Goal: Book appointment/travel/reservation

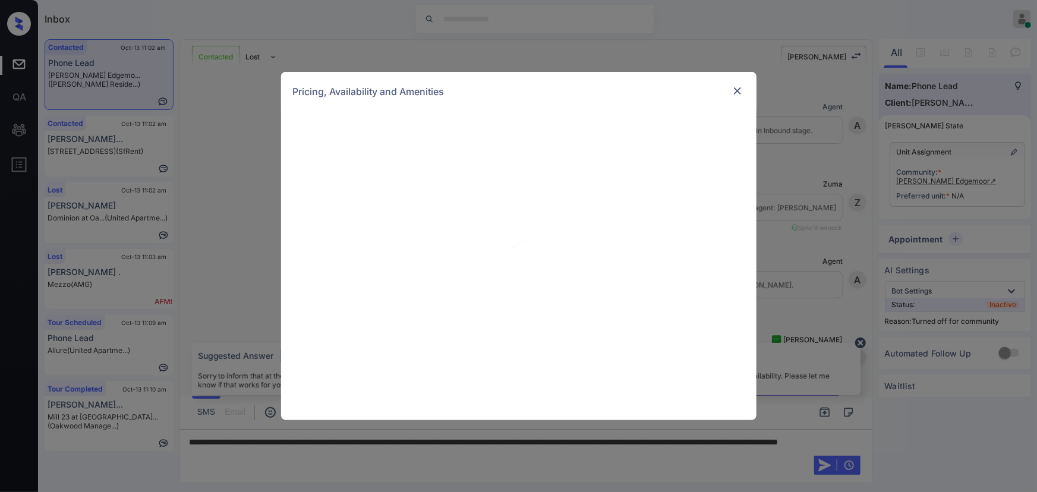
scroll to position [108, 0]
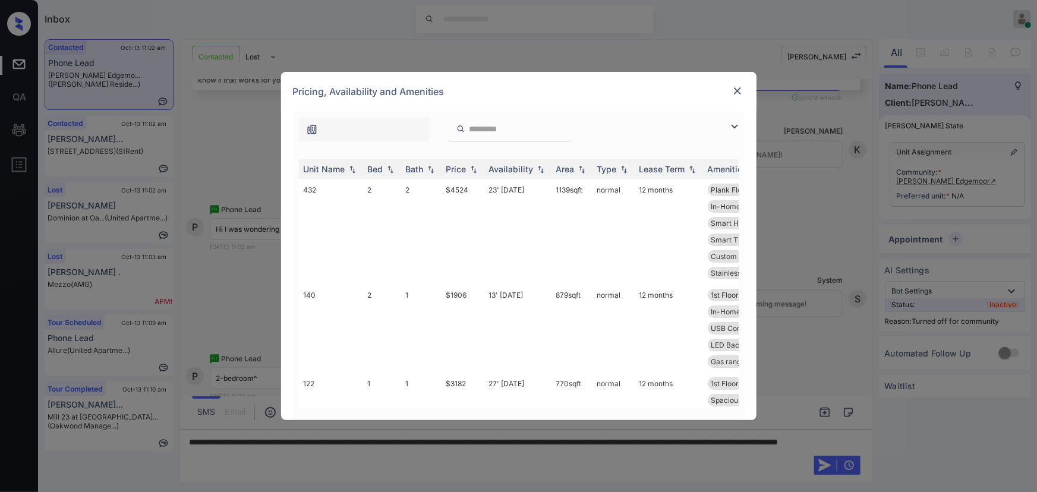
click at [738, 125] on img at bounding box center [735, 126] width 14 height 14
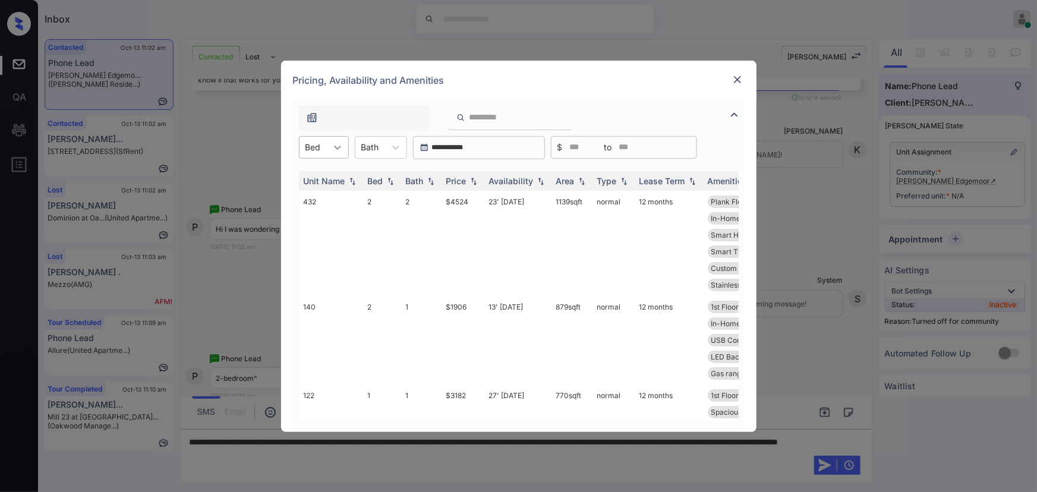
click at [345, 148] on div at bounding box center [337, 147] width 21 height 21
click at [322, 196] on div "2" at bounding box center [324, 197] width 50 height 21
click at [394, 145] on div at bounding box center [403, 147] width 21 height 21
click at [377, 196] on div "2" at bounding box center [389, 197] width 52 height 21
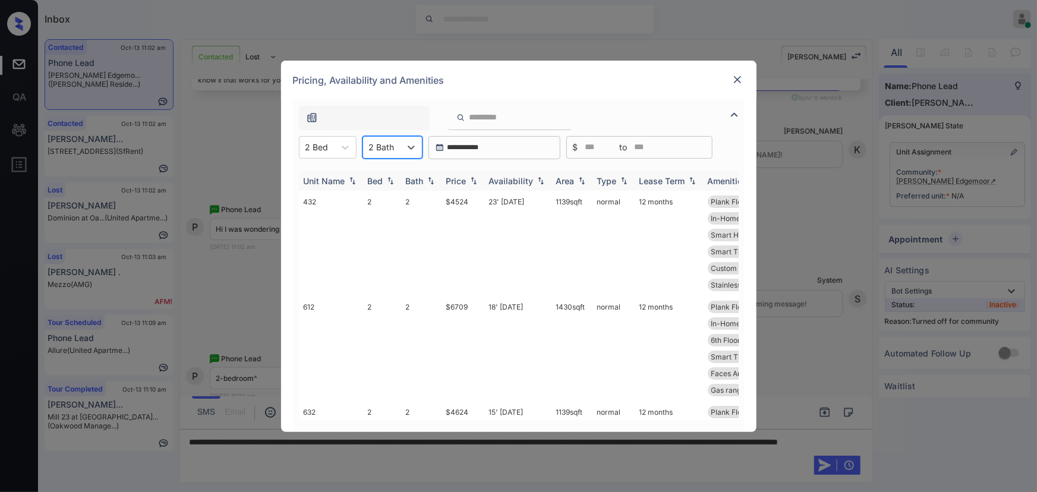
click at [470, 184] on img at bounding box center [474, 181] width 12 height 8
click at [470, 183] on img at bounding box center [474, 181] width 12 height 9
click at [376, 144] on div at bounding box center [382, 147] width 26 height 12
click at [376, 176] on div "1" at bounding box center [393, 176] width 60 height 21
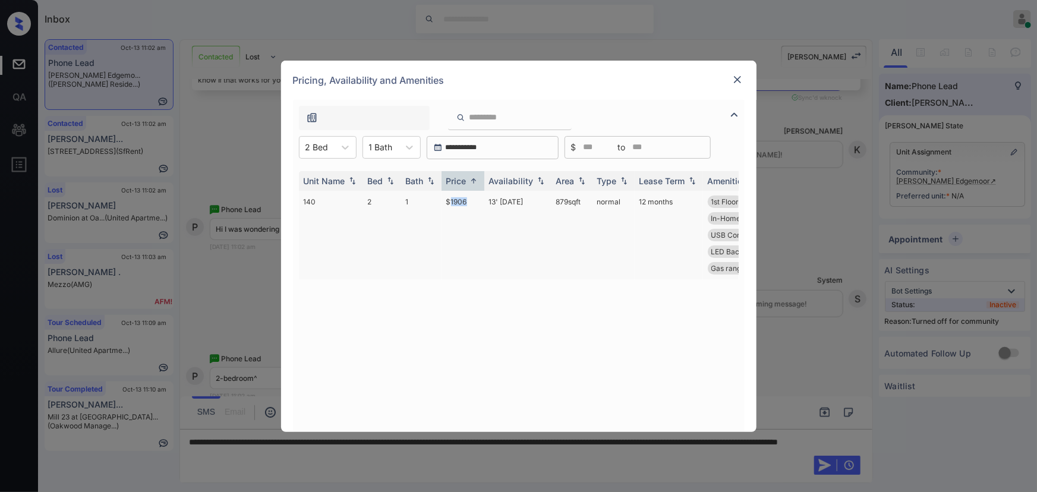
drag, startPoint x: 469, startPoint y: 200, endPoint x: 449, endPoint y: 196, distance: 19.9
click at [449, 196] on td "$1906" at bounding box center [463, 235] width 43 height 89
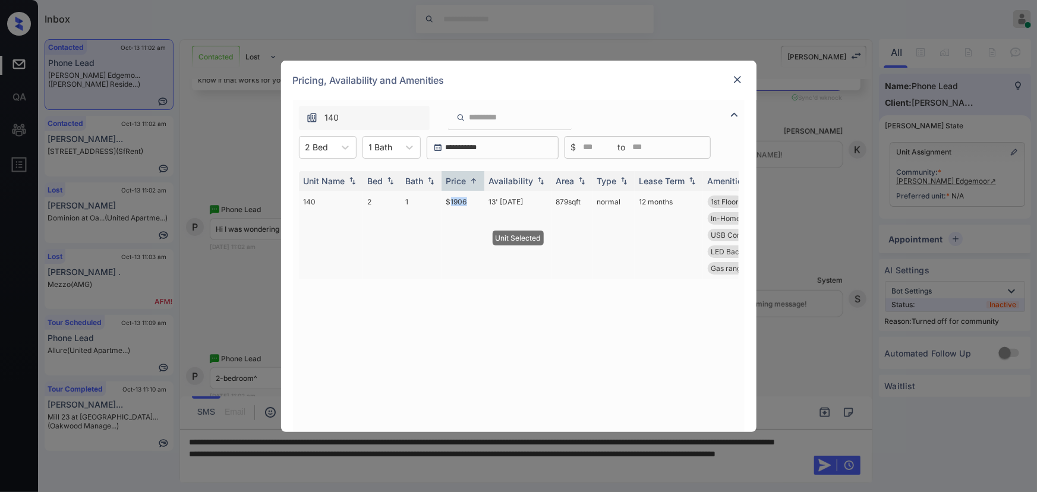
click at [449, 196] on td "$1906" at bounding box center [463, 235] width 43 height 89
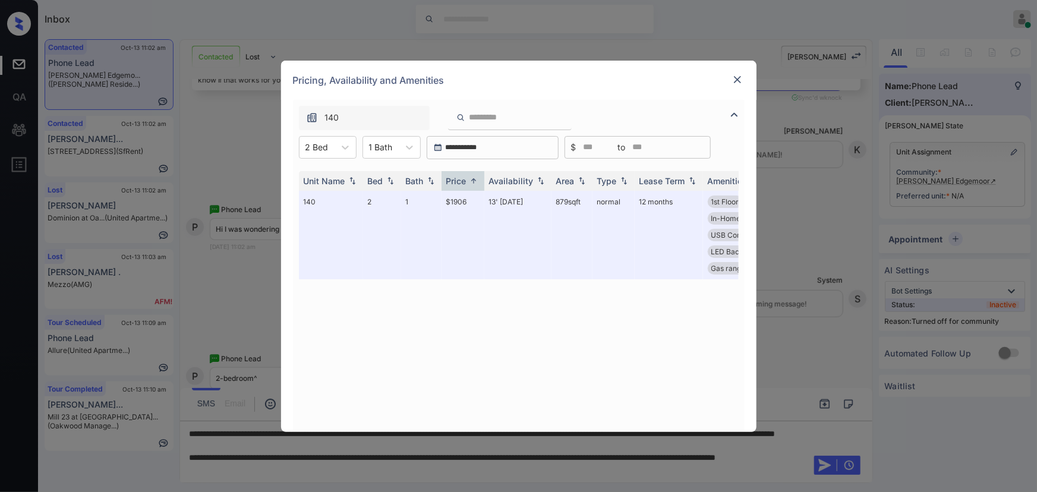
click at [741, 71] on div "Pricing, Availability and Amenities" at bounding box center [519, 80] width 476 height 39
click at [734, 77] on img at bounding box center [738, 80] width 12 height 12
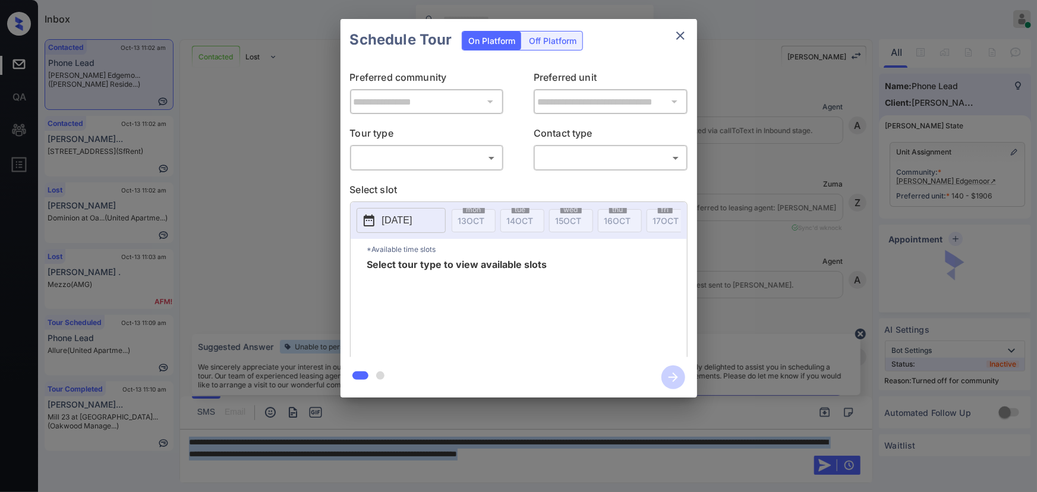
scroll to position [108, 0]
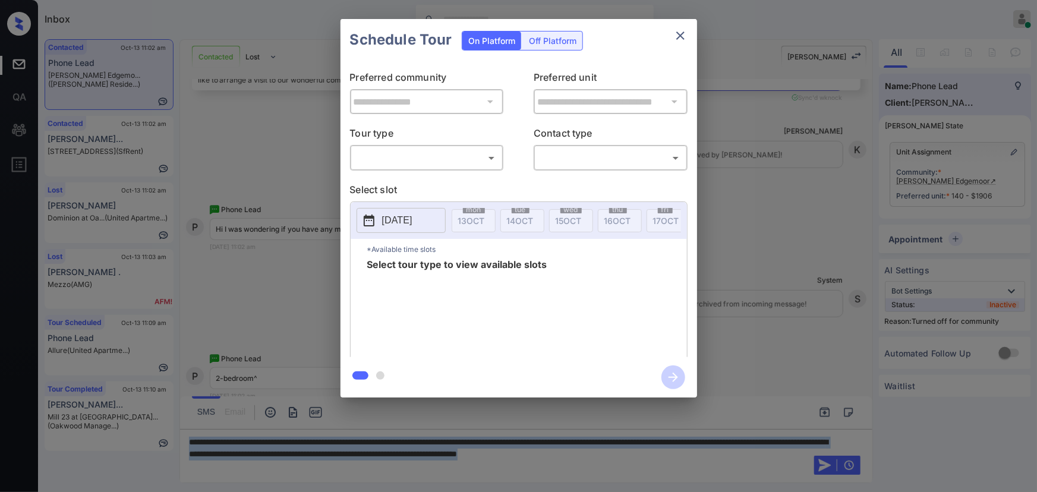
click at [460, 163] on body "Inbox Kenneth Umali Online Set yourself offline Set yourself on break Profile S…" at bounding box center [518, 246] width 1037 height 492
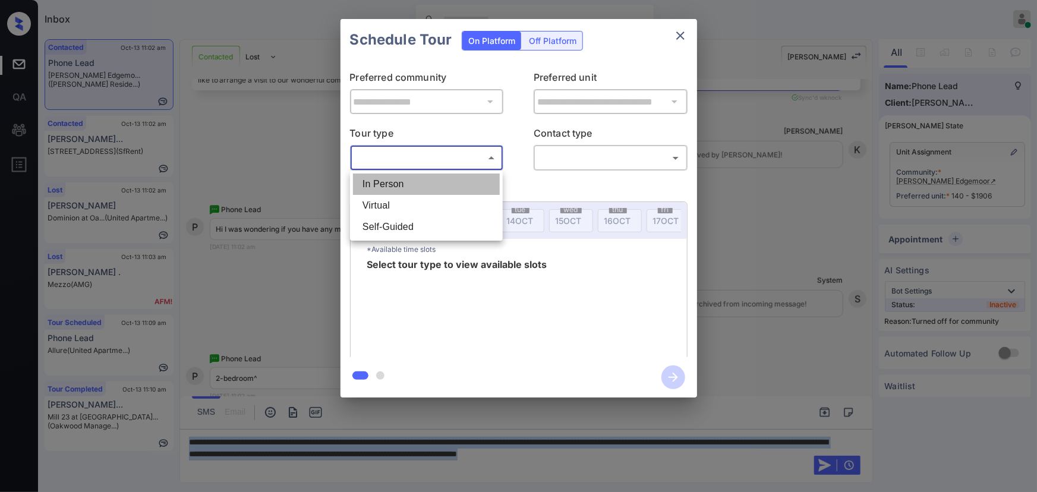
drag, startPoint x: 427, startPoint y: 184, endPoint x: 495, endPoint y: 178, distance: 68.6
click at [427, 184] on li "In Person" at bounding box center [426, 184] width 147 height 21
type input "********"
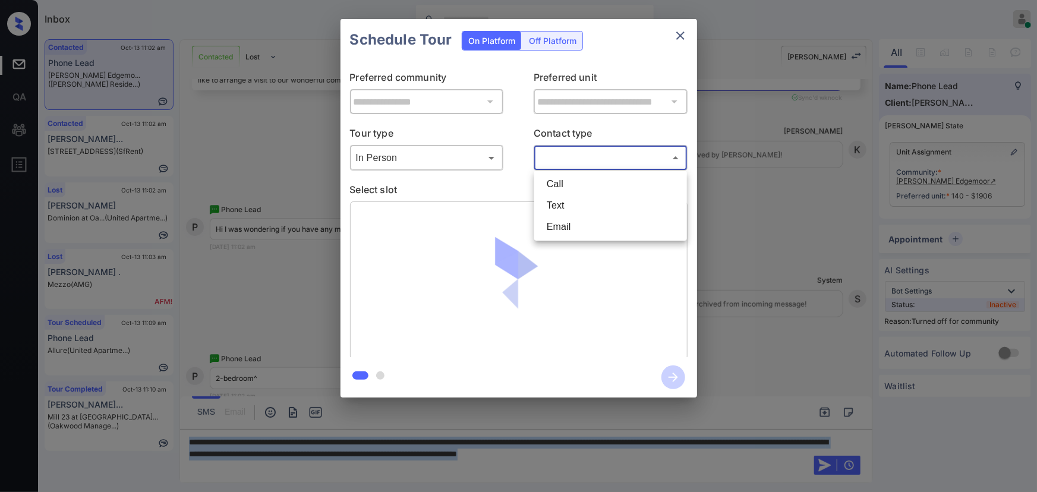
drag, startPoint x: 587, startPoint y: 155, endPoint x: 583, endPoint y: 175, distance: 19.9
click at [587, 155] on body "Inbox Kenneth Umali Online Set yourself offline Set yourself on break Profile S…" at bounding box center [518, 246] width 1037 height 492
click at [573, 206] on li "Text" at bounding box center [610, 205] width 147 height 21
type input "****"
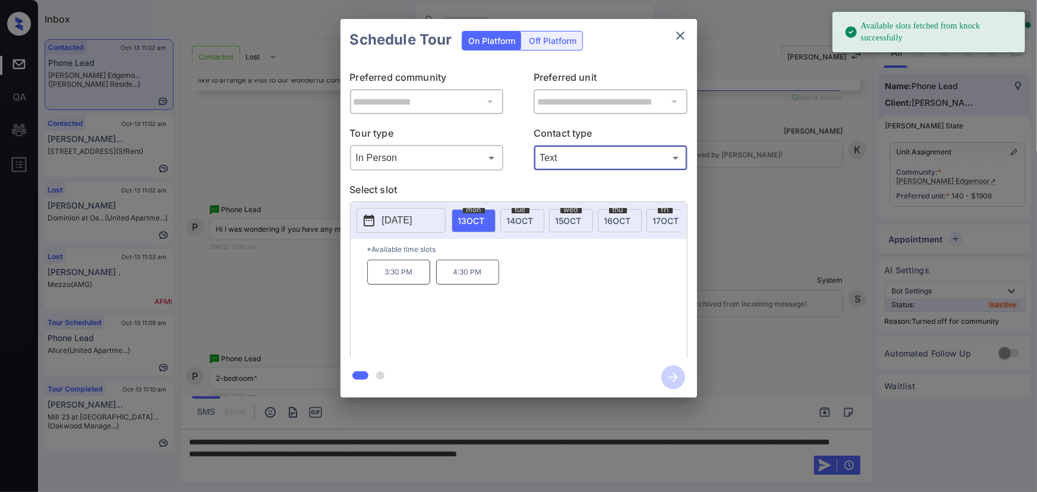
click at [527, 220] on span "14 OCT" at bounding box center [520, 221] width 27 height 10
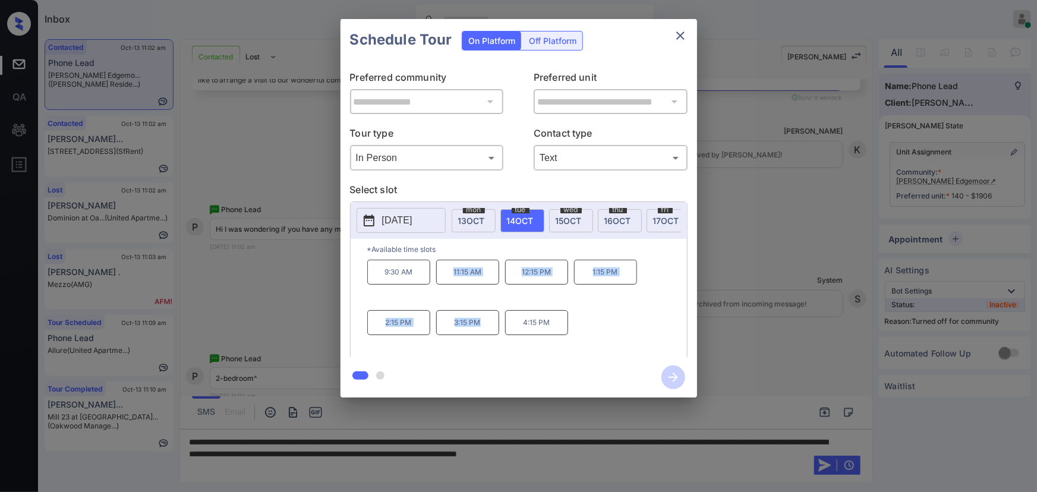
copy div "11:15 AM 12:15 PM 1:15 PM 2:15 PM 3:15 PM"
drag, startPoint x: 453, startPoint y: 316, endPoint x: 454, endPoint y: 282, distance: 33.9
click at [454, 282] on div "9:30 AM 11:15 AM 12:15 PM 1:15 PM 2:15 PM 3:15 PM 4:15 PM" at bounding box center [527, 307] width 320 height 95
click at [758, 452] on div at bounding box center [518, 246] width 1037 height 492
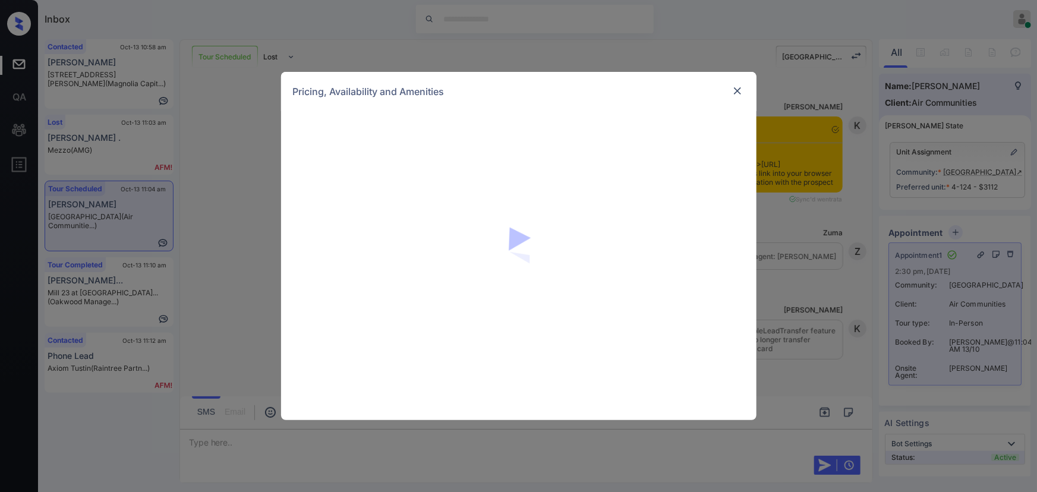
scroll to position [108, 0]
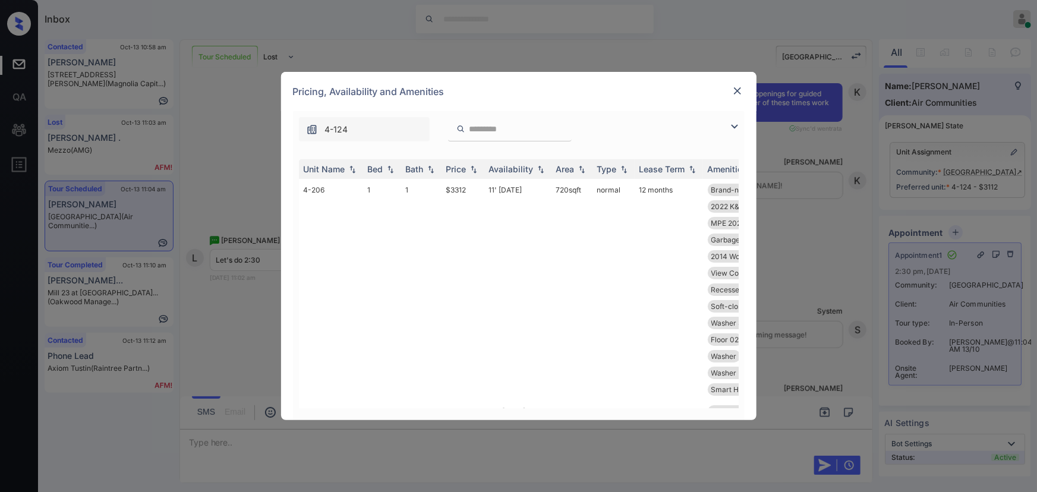
click at [732, 126] on img at bounding box center [735, 126] width 14 height 14
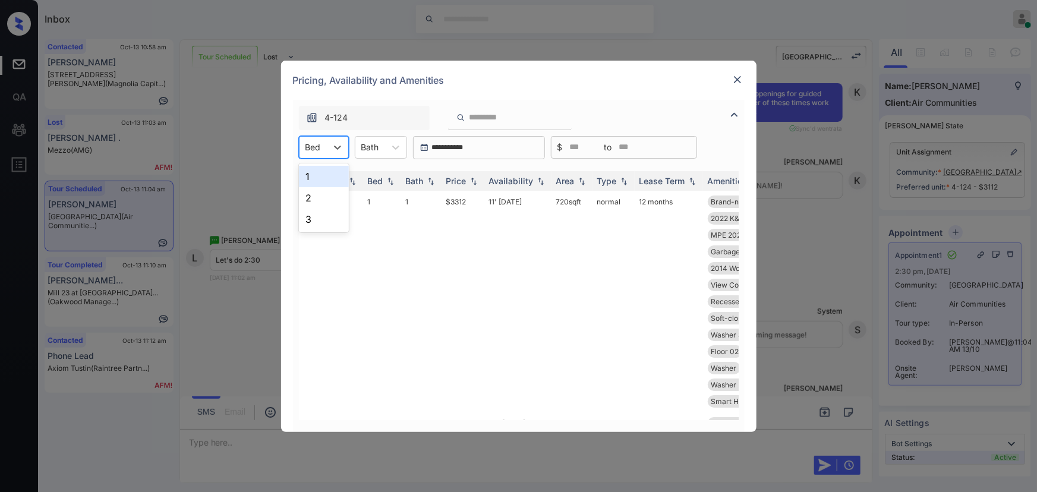
click at [313, 150] on div at bounding box center [313, 147] width 15 height 12
click at [315, 171] on div "1" at bounding box center [324, 176] width 50 height 21
drag, startPoint x: 379, startPoint y: 147, endPoint x: 382, endPoint y: 152, distance: 6.4
click at [379, 147] on div at bounding box center [376, 147] width 18 height 12
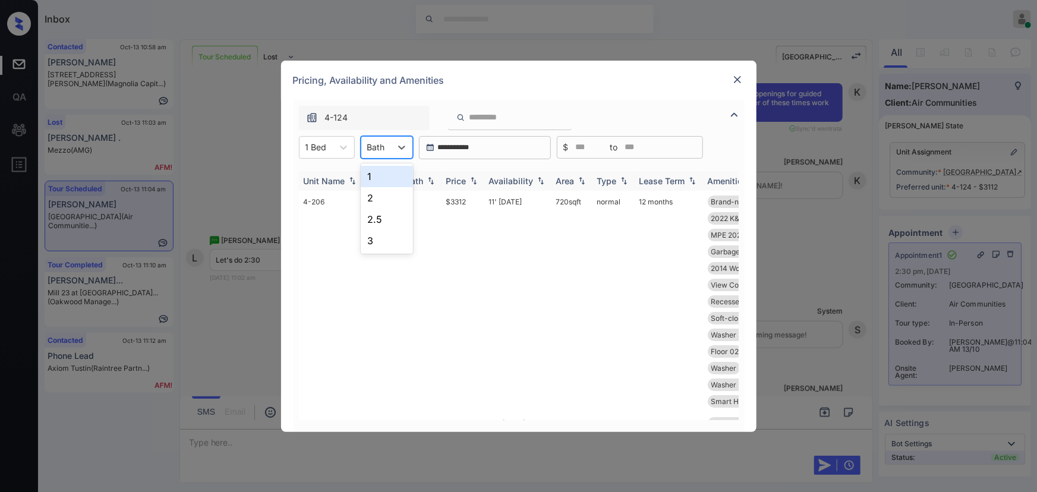
click at [383, 149] on div at bounding box center [376, 147] width 18 height 12
click at [376, 176] on div "Bed" at bounding box center [375, 181] width 15 height 10
click at [476, 181] on img at bounding box center [474, 181] width 12 height 8
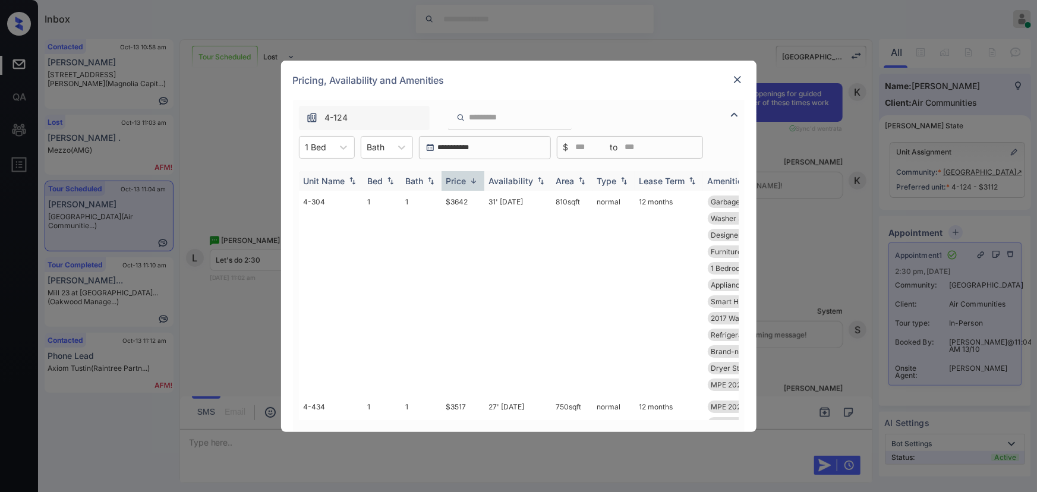
click at [476, 181] on img at bounding box center [474, 181] width 12 height 9
click at [468, 202] on td "$3112" at bounding box center [463, 293] width 43 height 205
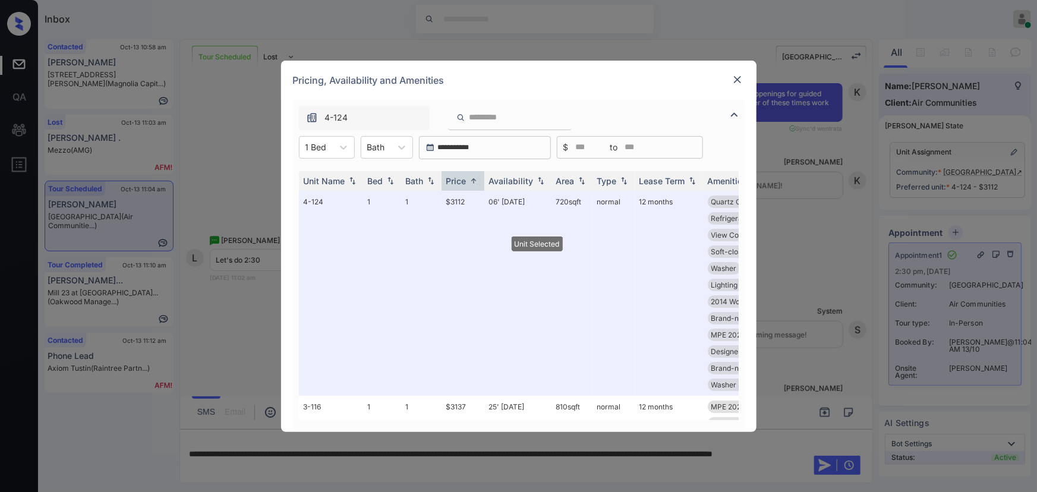
click at [734, 80] on img at bounding box center [738, 80] width 12 height 12
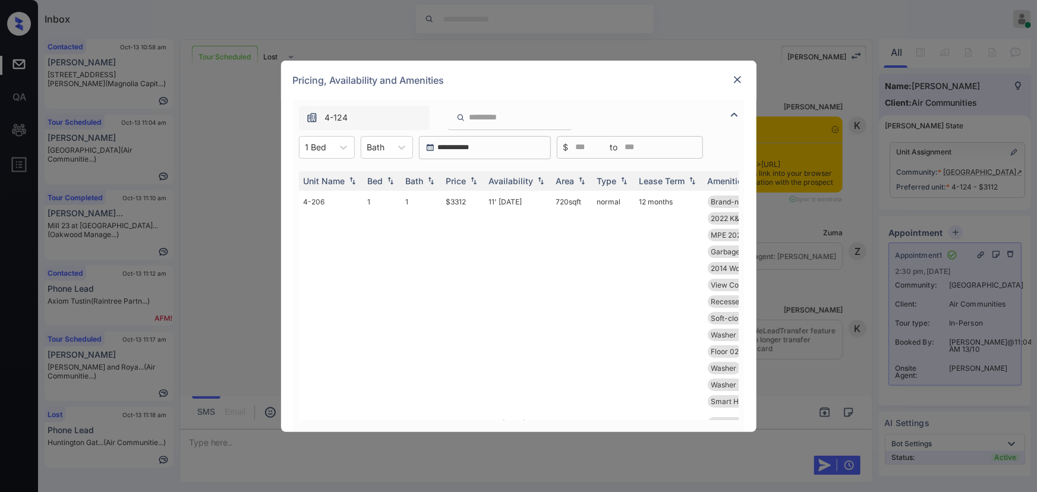
scroll to position [108, 0]
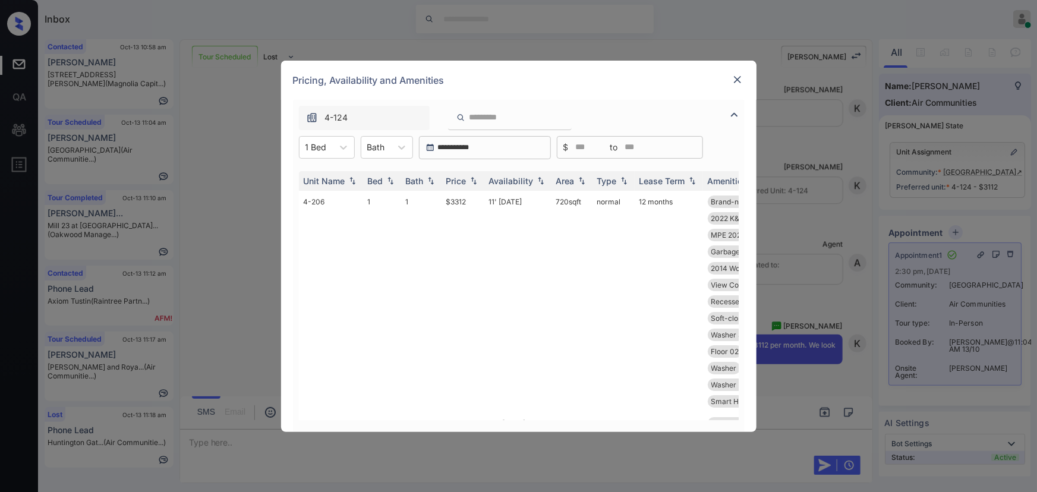
click at [742, 77] on img at bounding box center [738, 80] width 12 height 12
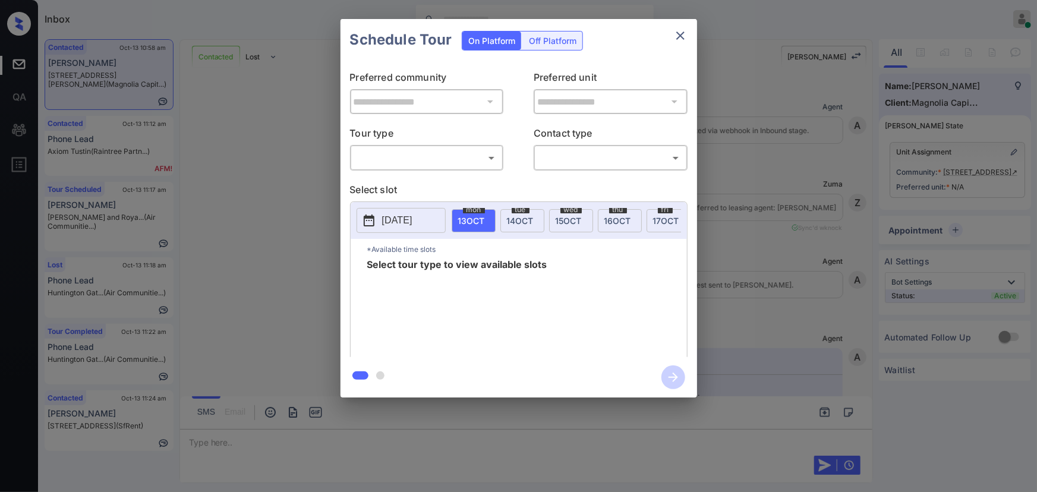
scroll to position [108, 0]
click at [407, 159] on body "Inbox [PERSON_NAME] Online Set yourself offline Set yourself on break Profile S…" at bounding box center [518, 246] width 1037 height 492
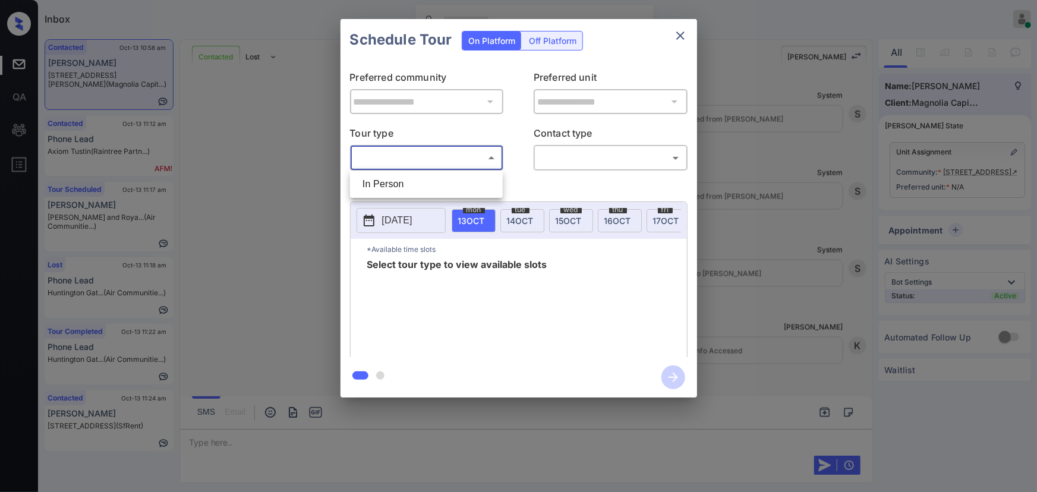
click at [398, 181] on li "In Person" at bounding box center [426, 184] width 147 height 21
type input "********"
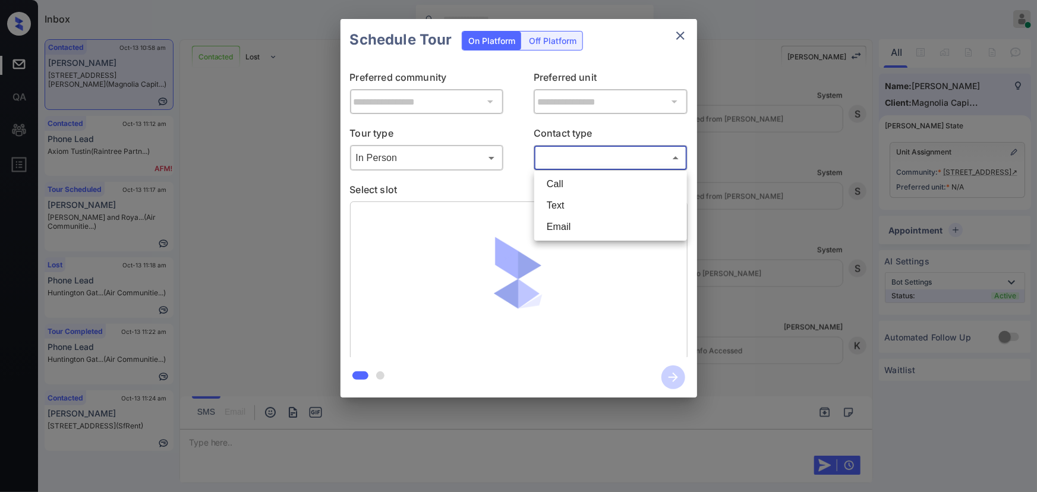
click at [595, 153] on body "Inbox Kenneth Umali Online Set yourself offline Set yourself on break Profile S…" at bounding box center [518, 246] width 1037 height 492
click at [560, 201] on li "Text" at bounding box center [610, 205] width 147 height 21
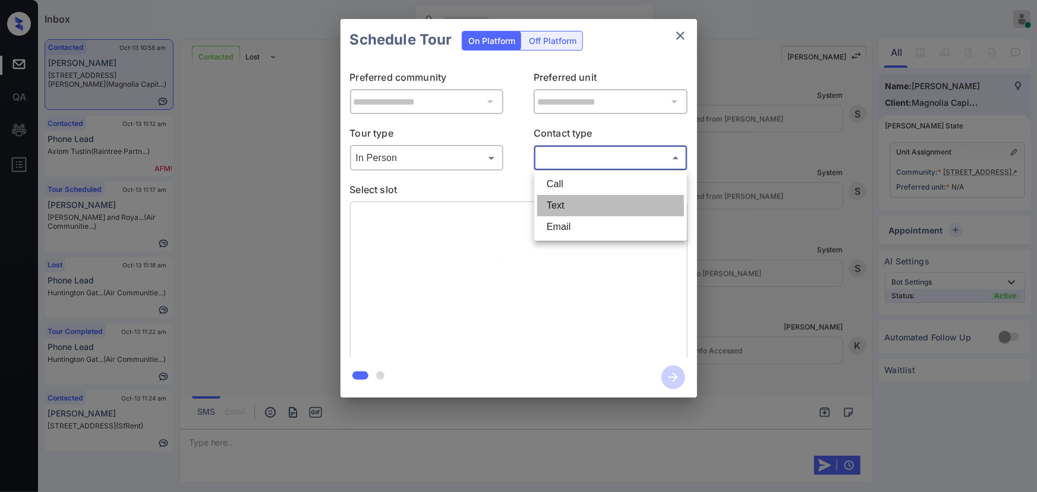
type input "****"
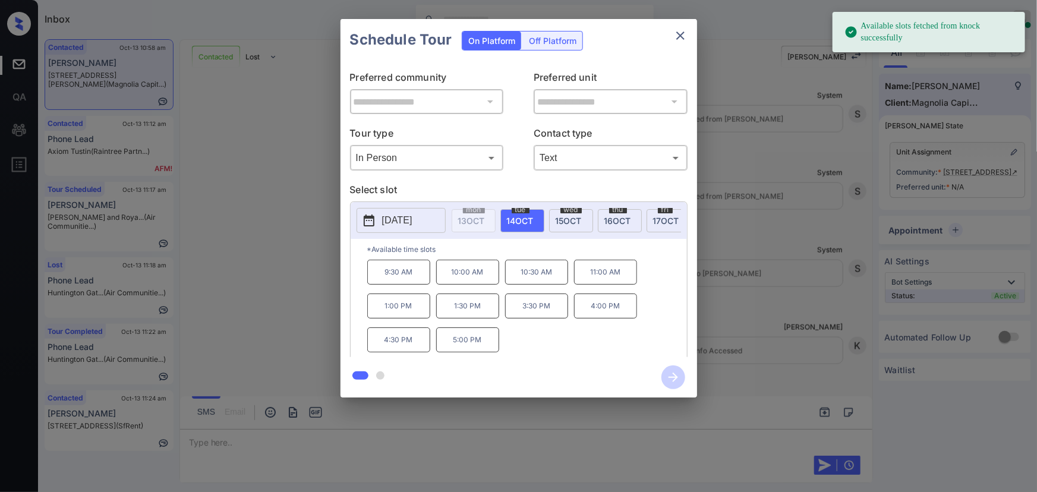
click at [566, 216] on span "15 OCT" at bounding box center [569, 221] width 26 height 10
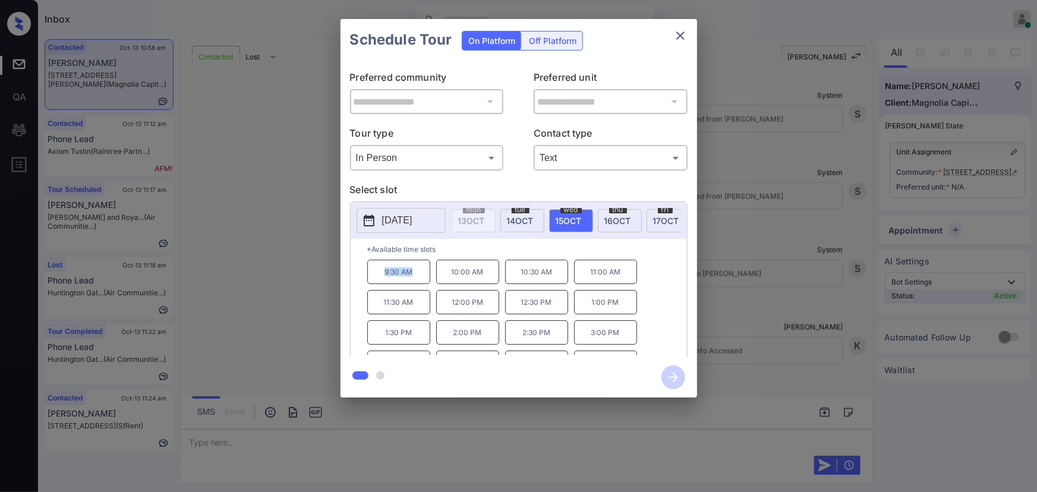
copy p "9:30 AM"
drag, startPoint x: 416, startPoint y: 279, endPoint x: 364, endPoint y: 273, distance: 51.5
click at [364, 273] on div "*Available time slots 9:30 AM 10:00 AM 10:30 AM 11:00 AM 11:30 AM 12:00 PM 12:3…" at bounding box center [519, 300] width 336 height 122
click at [679, 33] on icon "close" at bounding box center [681, 36] width 14 height 14
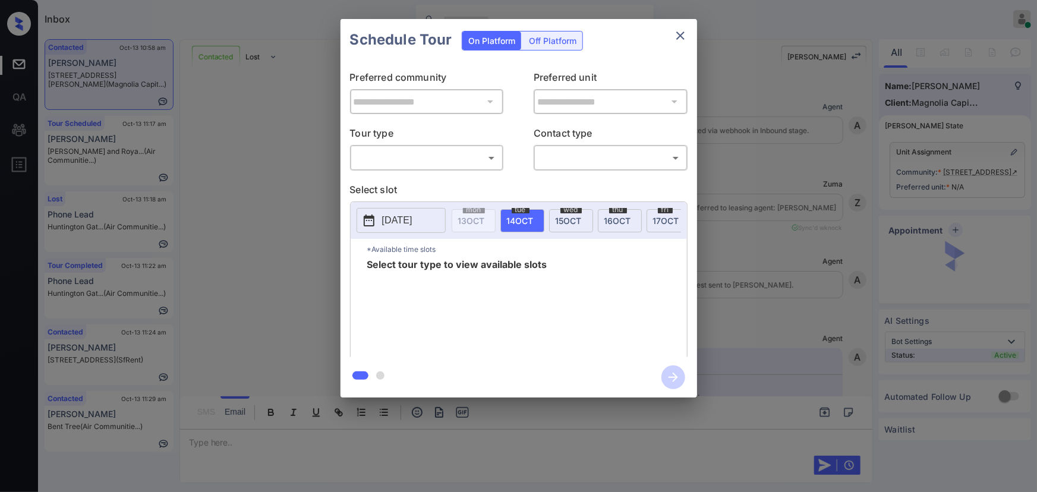
scroll to position [108, 0]
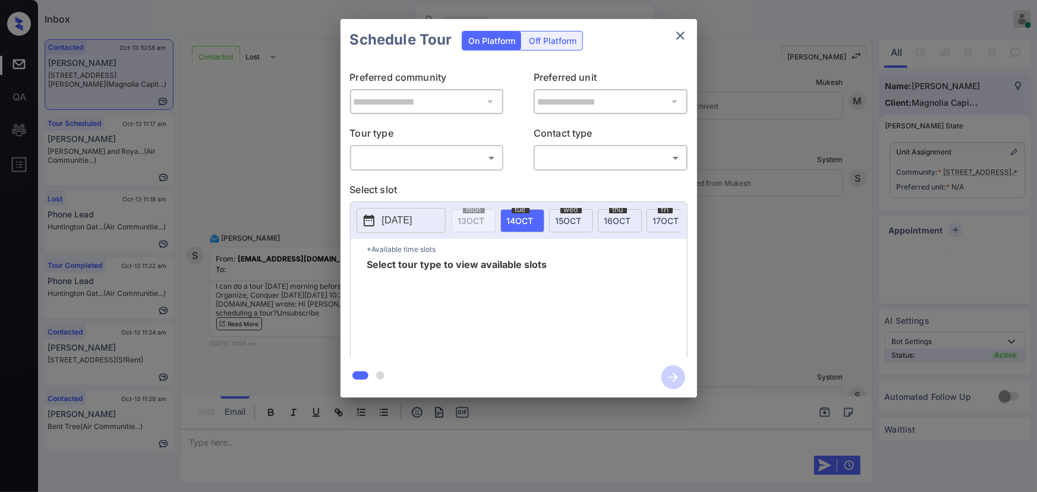
click at [1000, 190] on div "**********" at bounding box center [518, 208] width 1037 height 417
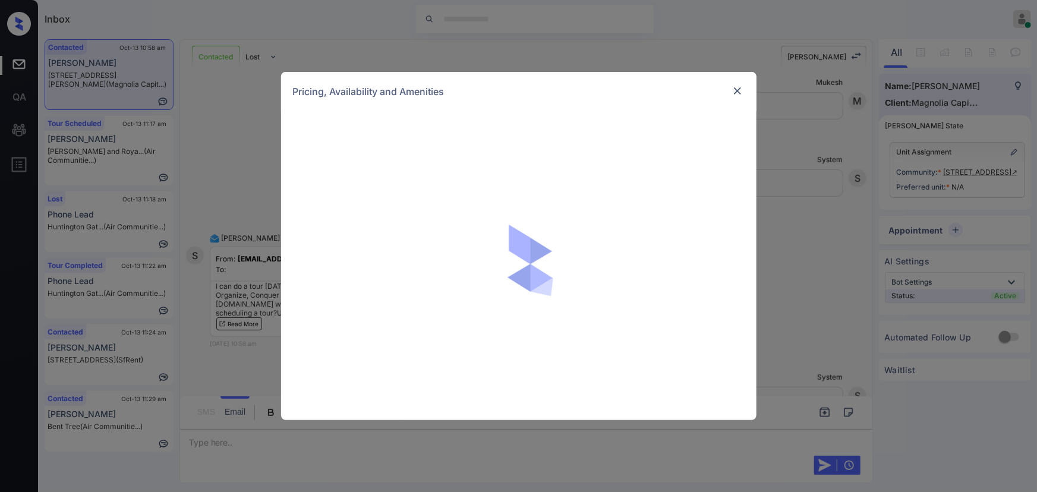
scroll to position [108, 0]
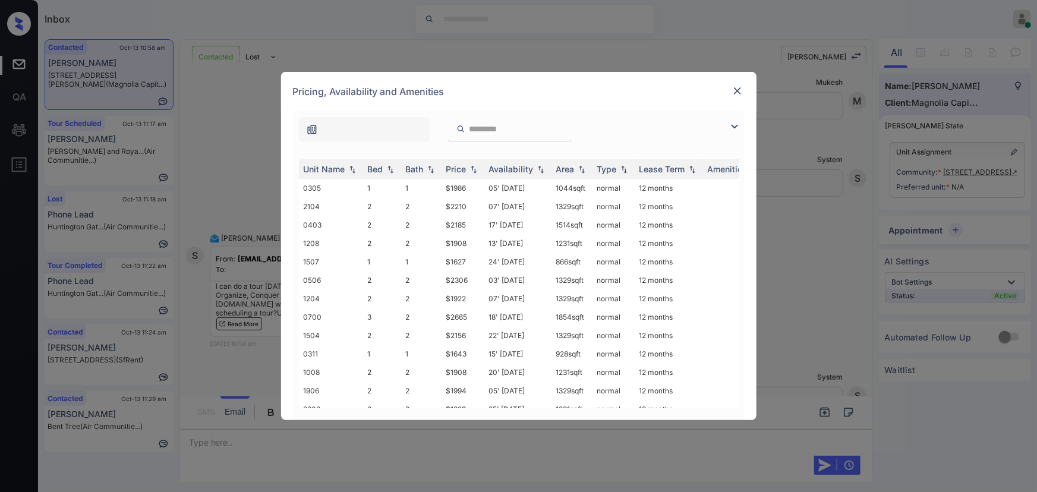
click at [732, 123] on img at bounding box center [735, 126] width 14 height 14
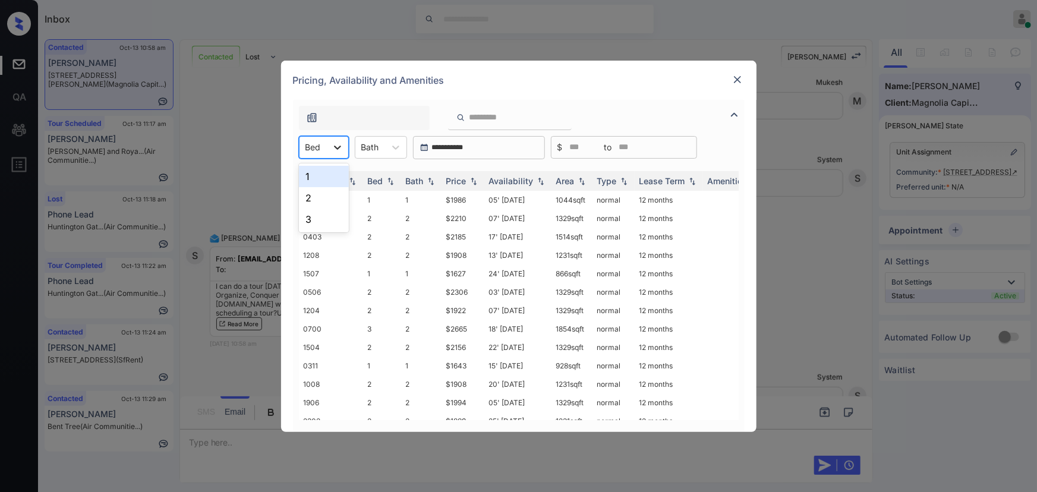
click at [328, 146] on div at bounding box center [337, 147] width 21 height 21
click at [309, 195] on div "2" at bounding box center [324, 197] width 50 height 21
click at [388, 146] on div "Bath" at bounding box center [378, 147] width 30 height 17
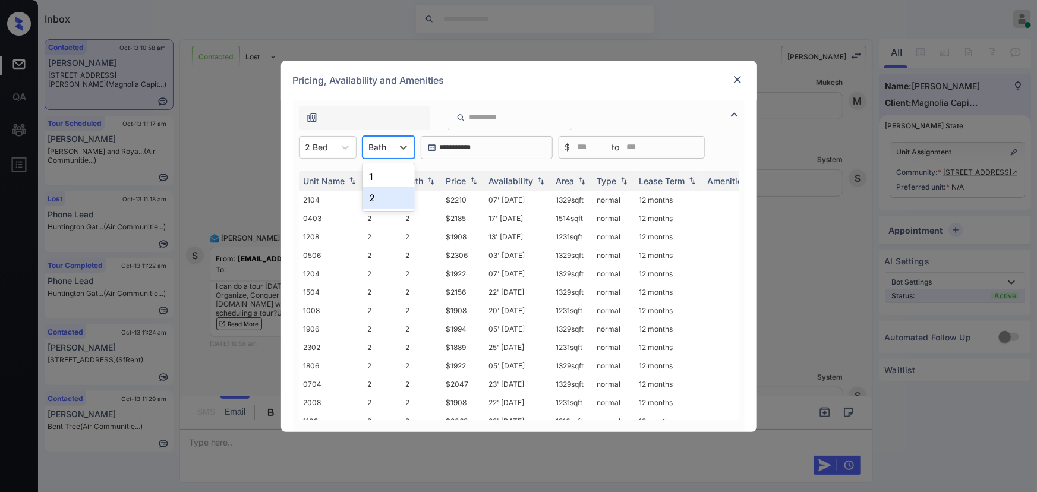
click at [382, 180] on div "1" at bounding box center [389, 176] width 52 height 21
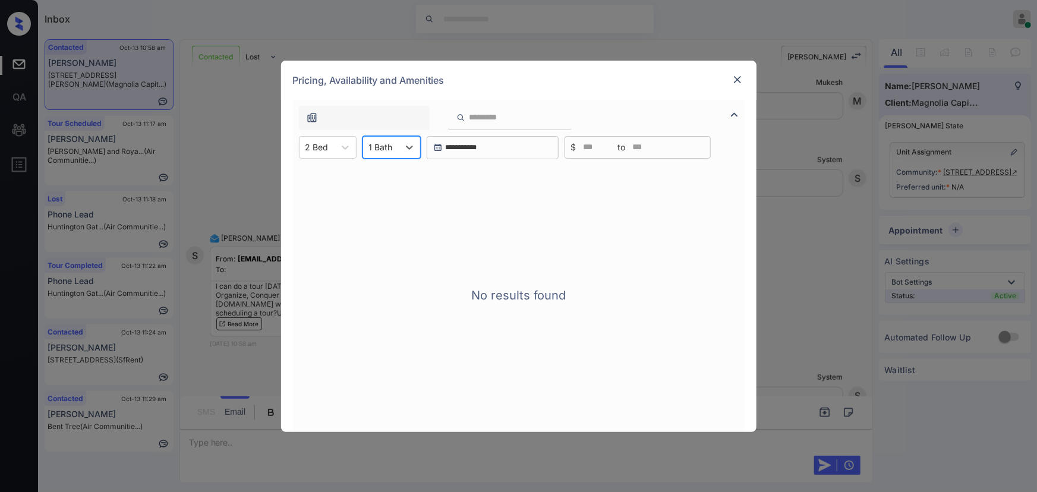
click at [395, 147] on div "1 Bath" at bounding box center [381, 147] width 36 height 17
click at [378, 194] on div "2" at bounding box center [392, 197] width 58 height 21
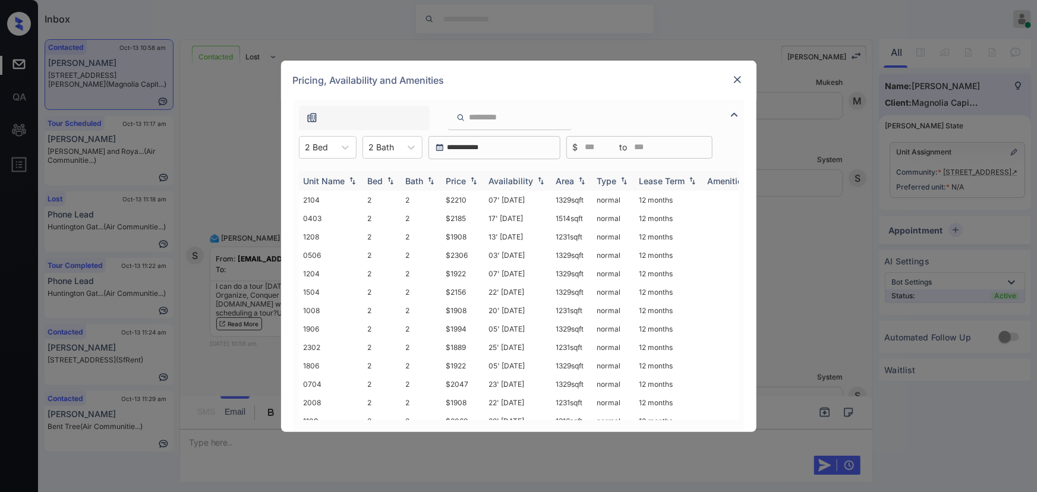
click at [468, 178] on img at bounding box center [474, 181] width 12 height 8
click at [468, 178] on img at bounding box center [474, 181] width 12 height 9
click at [464, 200] on td "$1889" at bounding box center [463, 200] width 43 height 18
click at [737, 81] on img at bounding box center [738, 80] width 12 height 12
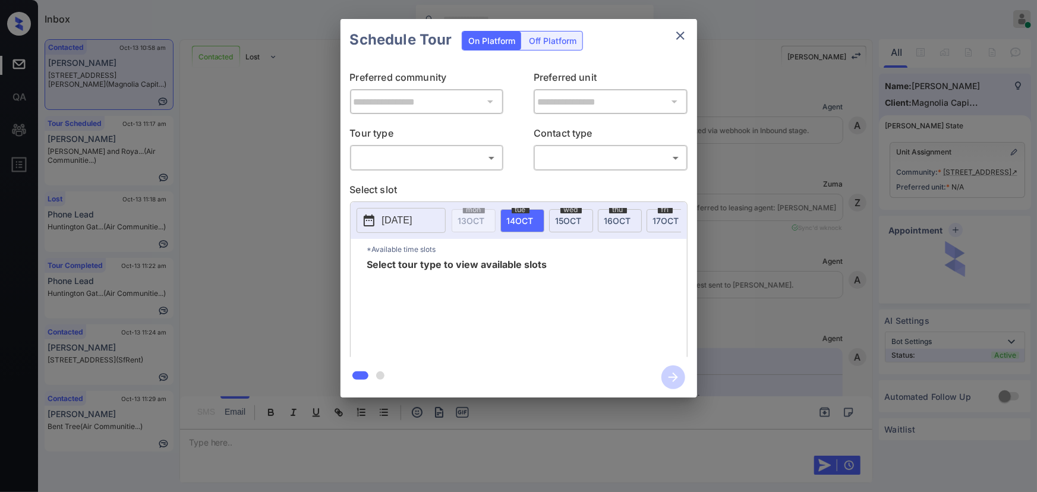
scroll to position [108, 0]
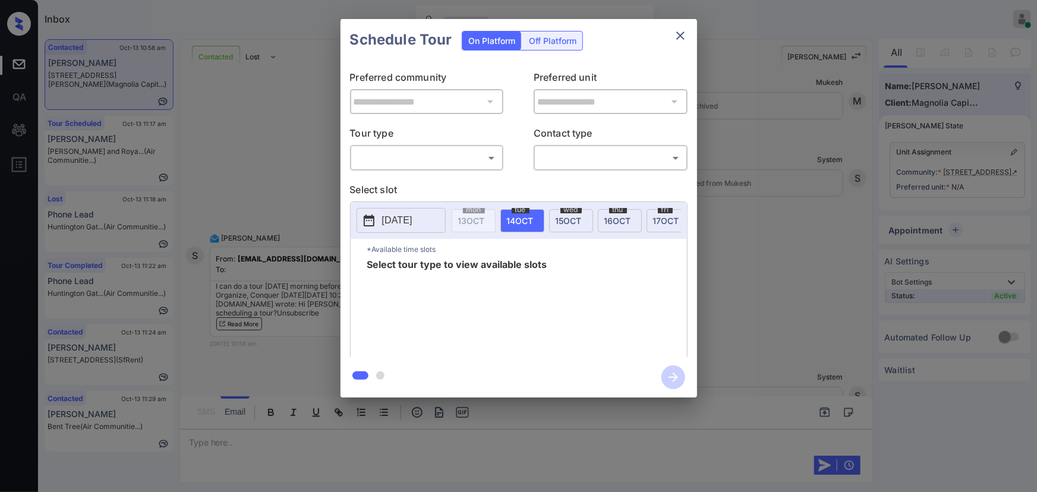
click at [683, 33] on icon "close" at bounding box center [681, 36] width 14 height 14
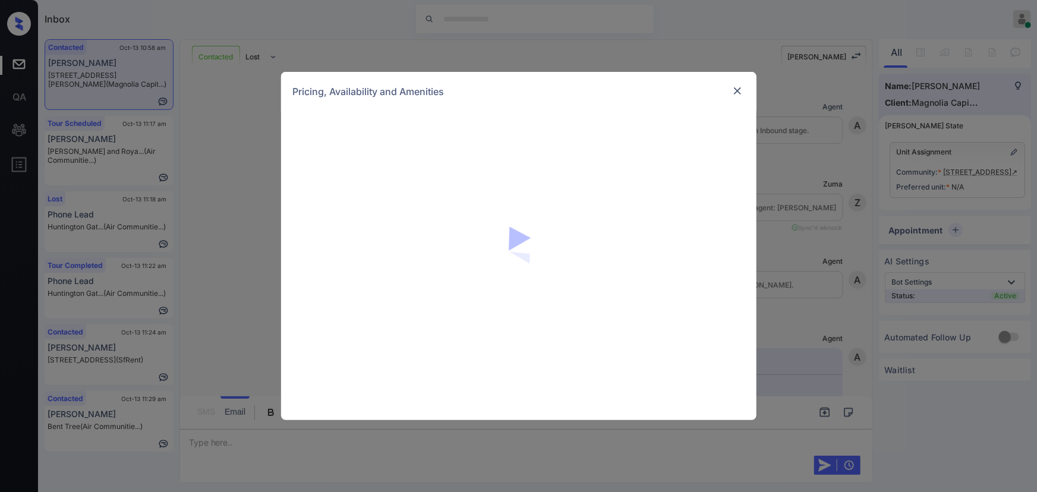
scroll to position [108, 0]
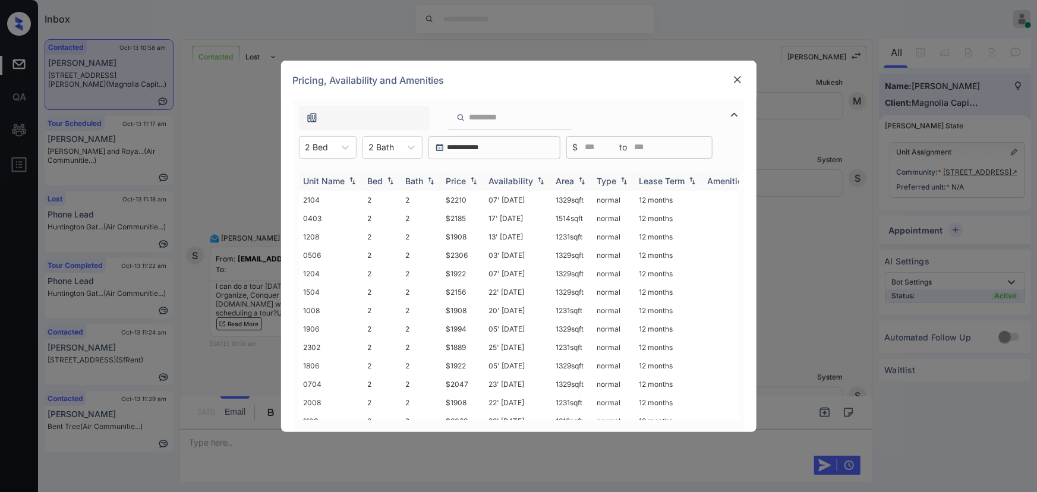
click at [478, 180] on img at bounding box center [474, 181] width 12 height 8
click at [478, 180] on img at bounding box center [474, 181] width 12 height 9
click at [466, 201] on td "$1889" at bounding box center [463, 200] width 43 height 18
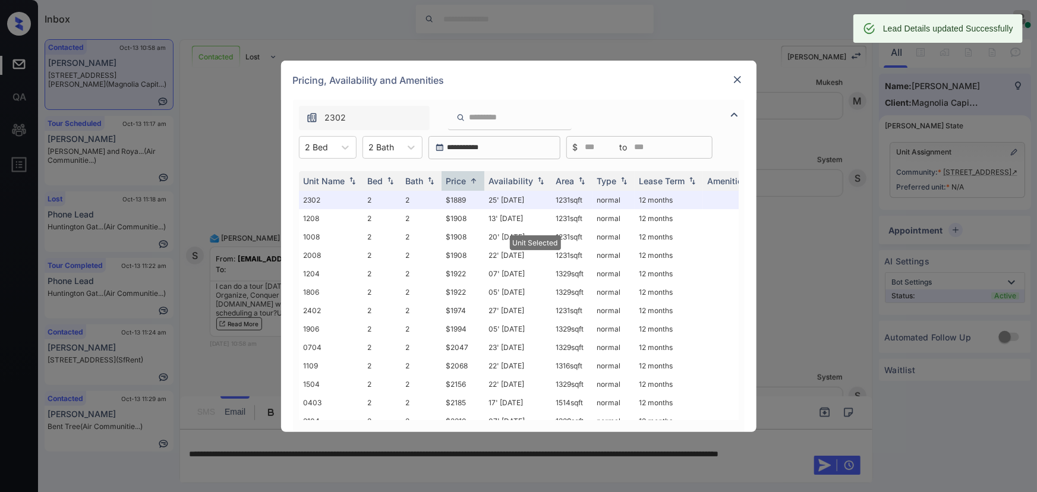
click at [745, 79] on div "Pricing, Availability and Amenities" at bounding box center [519, 80] width 476 height 39
click at [737, 80] on img at bounding box center [738, 80] width 12 height 12
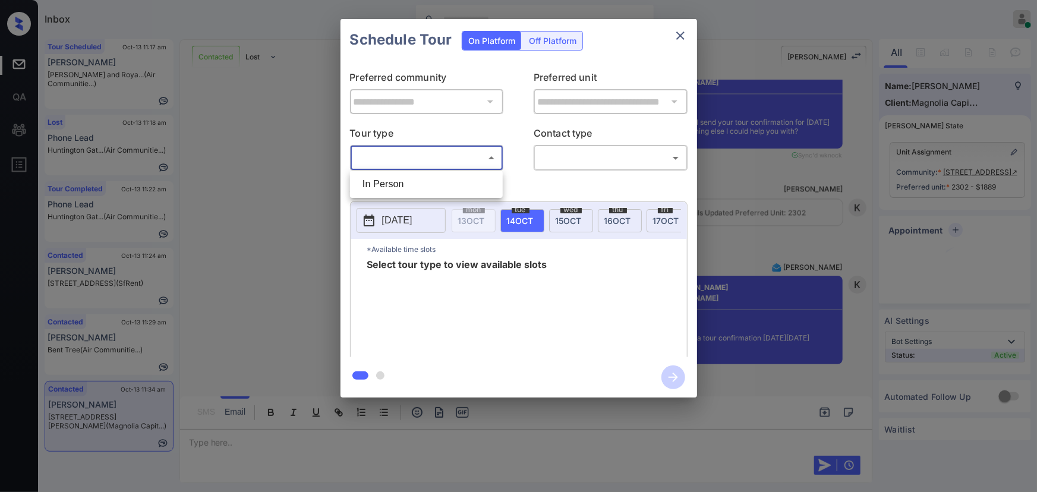
scroll to position [108, 0]
drag, startPoint x: 401, startPoint y: 178, endPoint x: 530, endPoint y: 161, distance: 129.6
click at [401, 179] on li "In Person" at bounding box center [426, 184] width 147 height 21
type input "********"
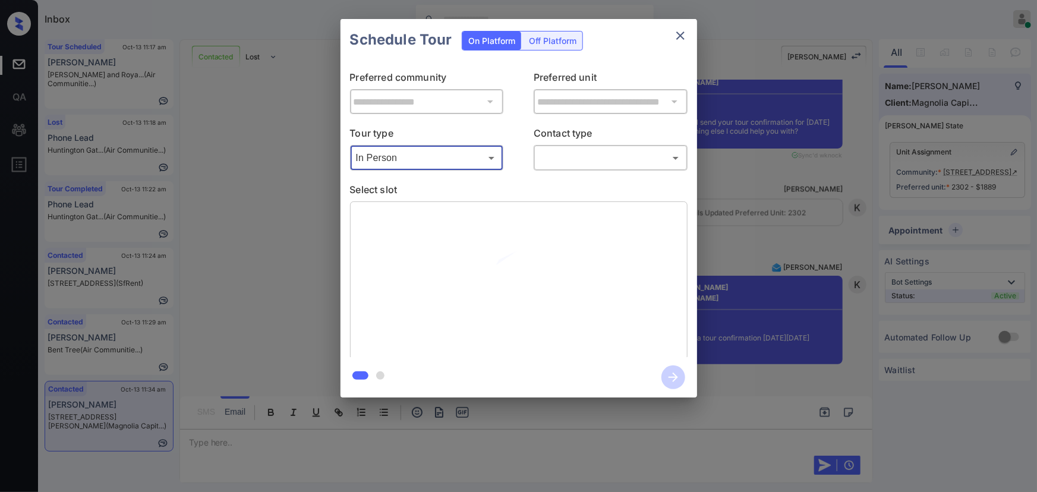
drag, startPoint x: 574, startPoint y: 144, endPoint x: 577, endPoint y: 152, distance: 8.3
click at [576, 146] on div "Contact type ​ ​" at bounding box center [611, 148] width 154 height 45
click at [577, 152] on body "Inbox [PERSON_NAME] Online Set yourself offline Set yourself on break Profile S…" at bounding box center [518, 246] width 1037 height 492
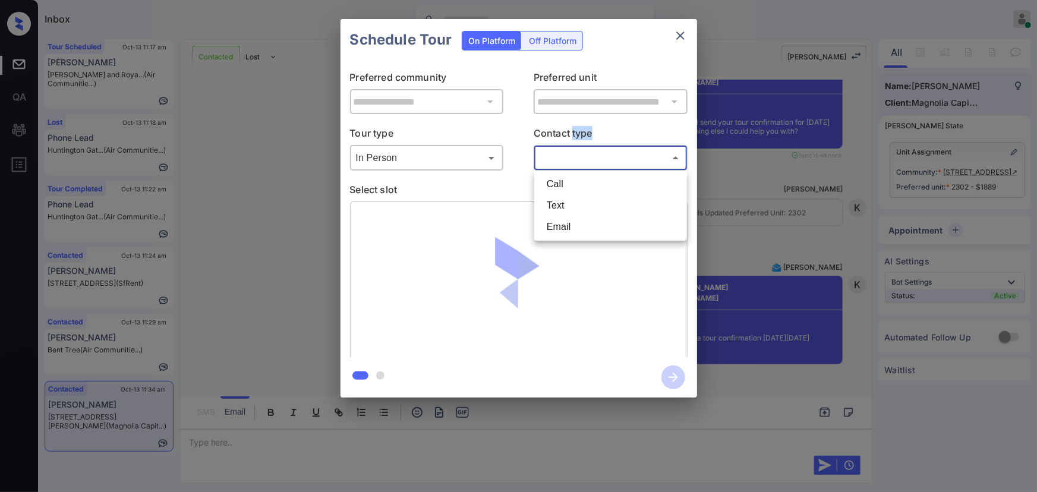
click at [559, 199] on li "Text" at bounding box center [610, 205] width 147 height 21
type input "****"
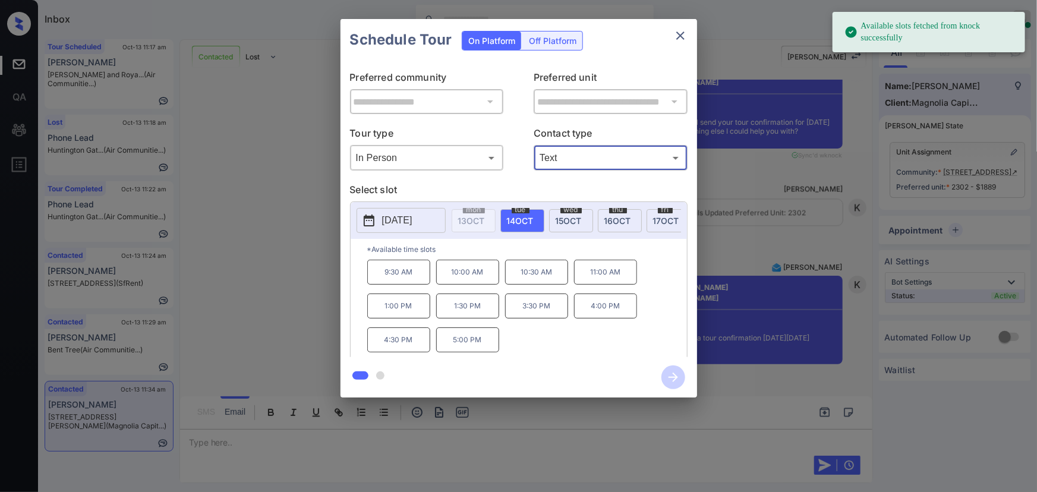
click at [565, 210] on span "wed" at bounding box center [571, 209] width 21 height 7
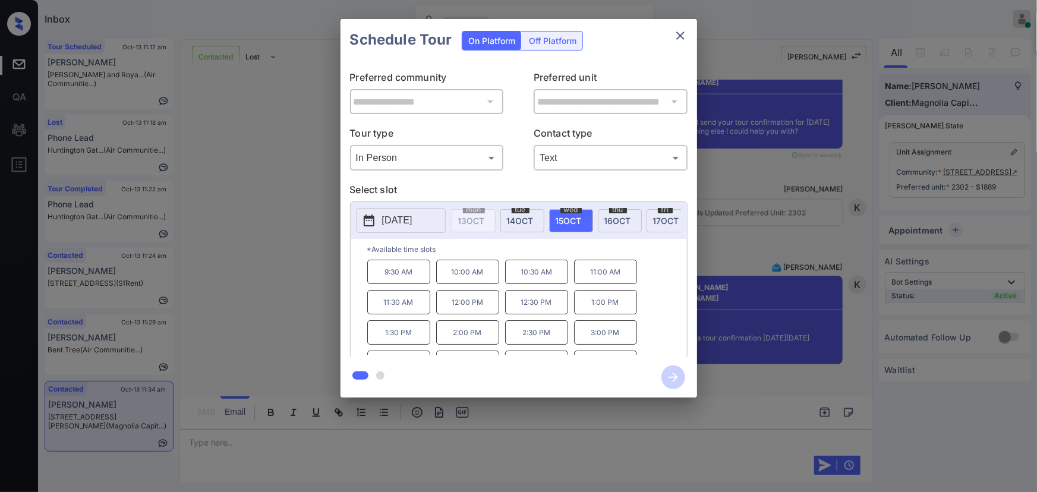
click at [407, 278] on p "9:30 AM" at bounding box center [398, 272] width 63 height 24
click at [666, 375] on icon "button" at bounding box center [674, 378] width 24 height 24
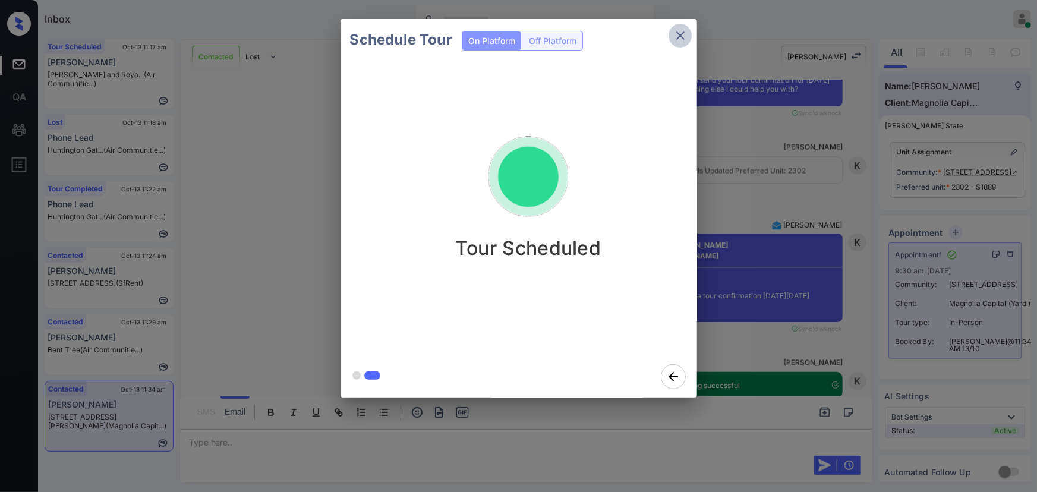
click at [680, 38] on icon "close" at bounding box center [681, 36] width 14 height 14
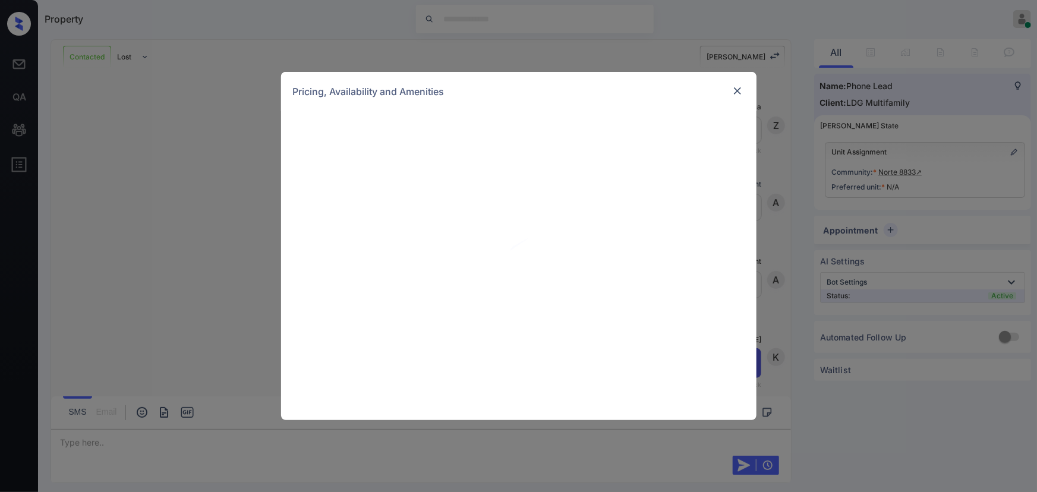
scroll to position [875, 0]
click at [734, 122] on img at bounding box center [735, 126] width 14 height 14
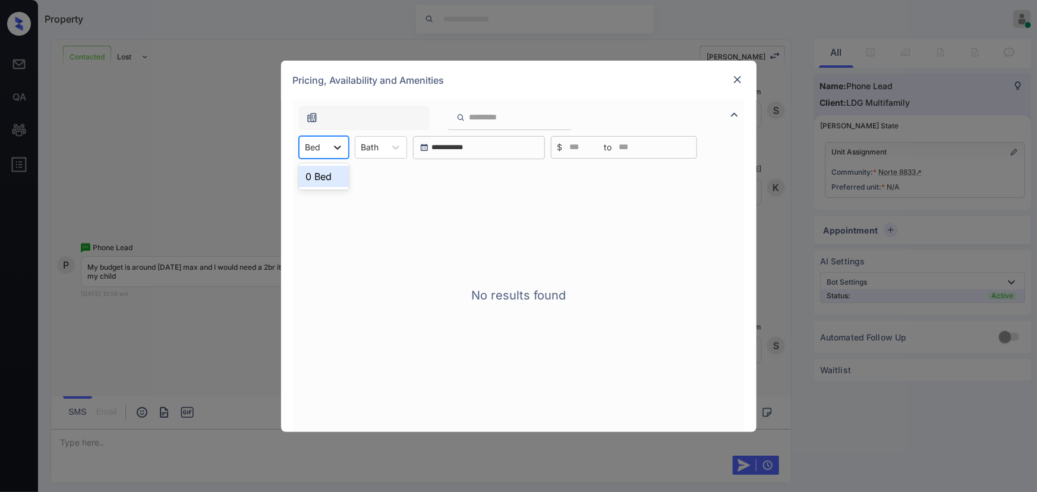
click at [336, 149] on icon at bounding box center [338, 147] width 12 height 12
click at [740, 76] on img at bounding box center [738, 80] width 12 height 12
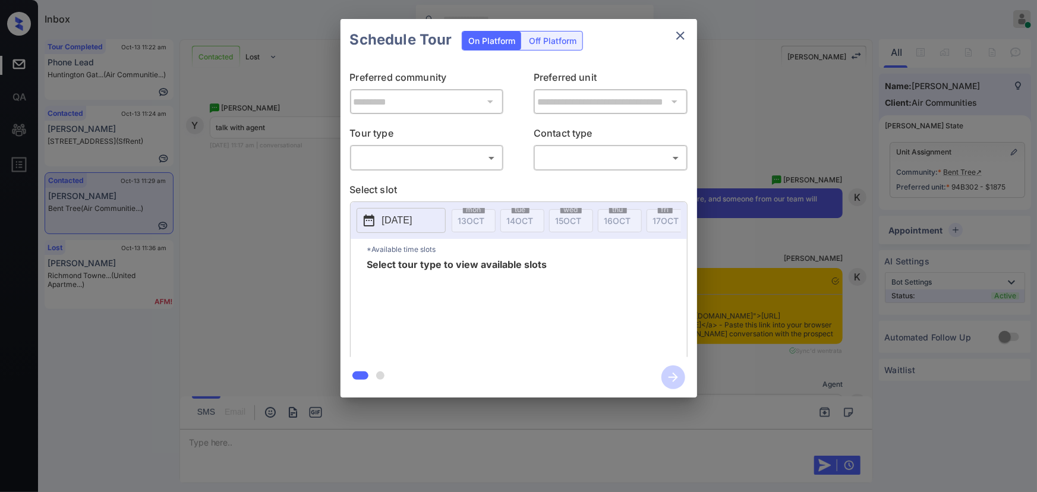
scroll to position [2345, 0]
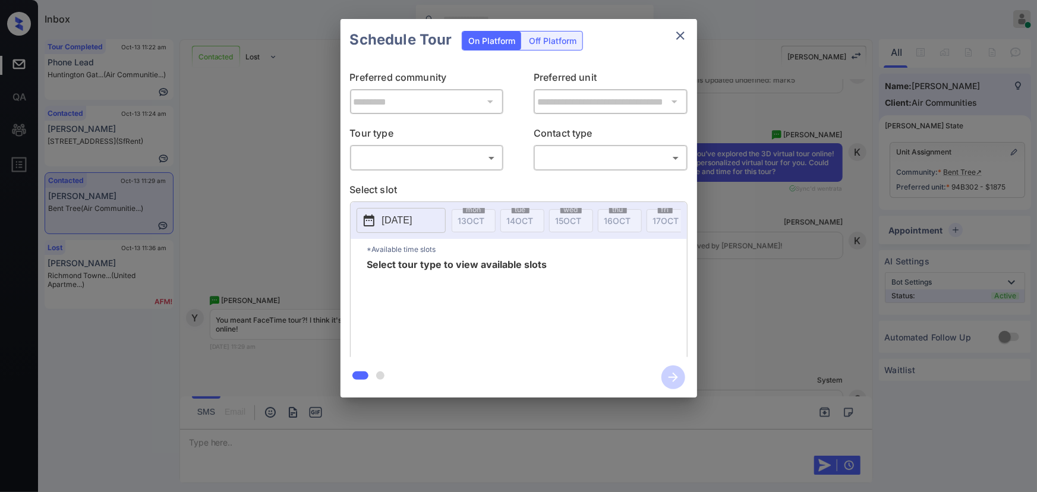
click at [394, 155] on body "Inbox [PERSON_NAME] Online Set yourself offline Set yourself on break Profile S…" at bounding box center [518, 246] width 1037 height 492
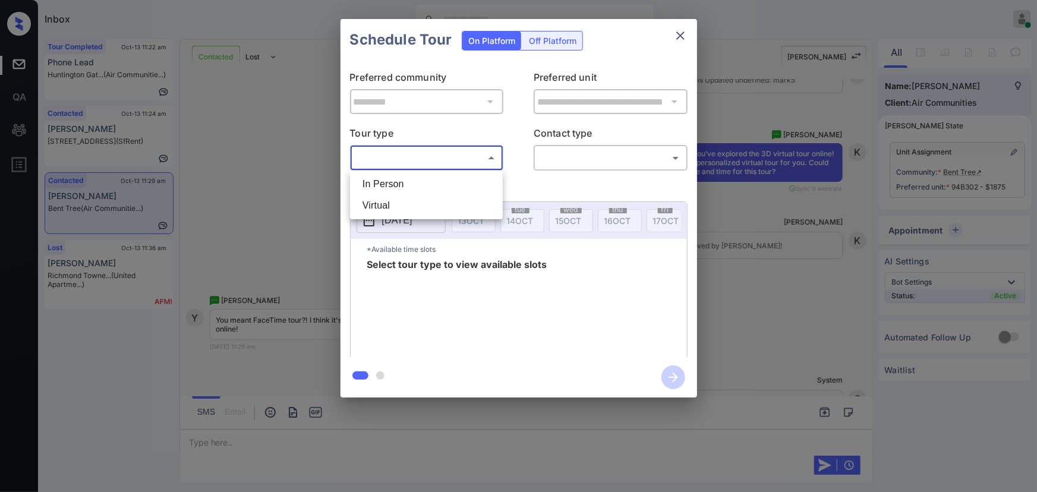
click at [389, 199] on li "Virtual" at bounding box center [426, 205] width 147 height 21
type input "*******"
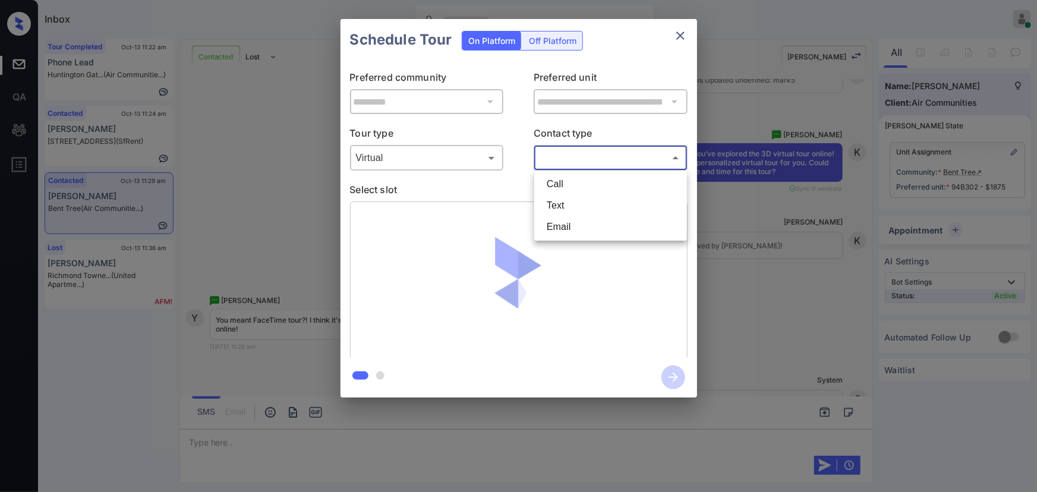
click at [568, 163] on body "Inbox [PERSON_NAME] Online Set yourself offline Set yourself on break Profile S…" at bounding box center [518, 246] width 1037 height 492
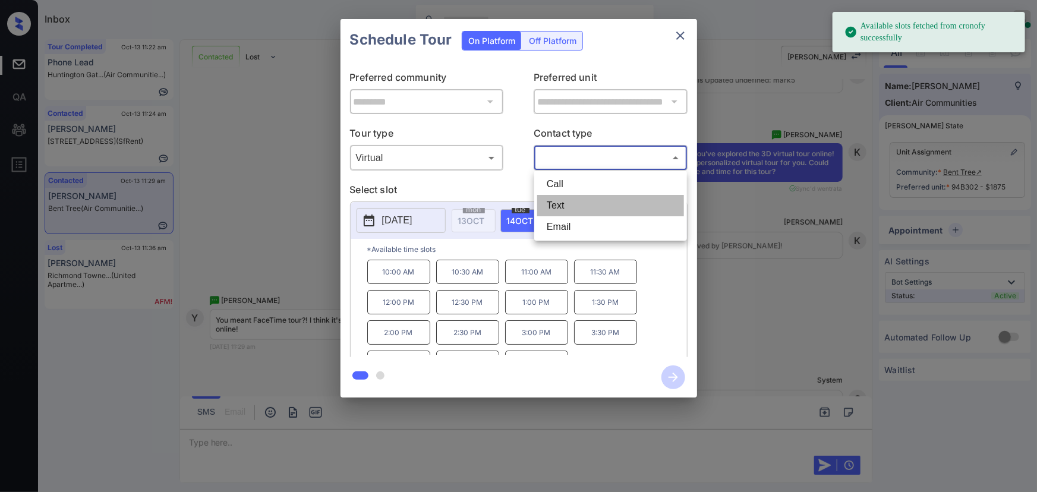
click at [560, 203] on li "Text" at bounding box center [610, 205] width 147 height 21
type input "****"
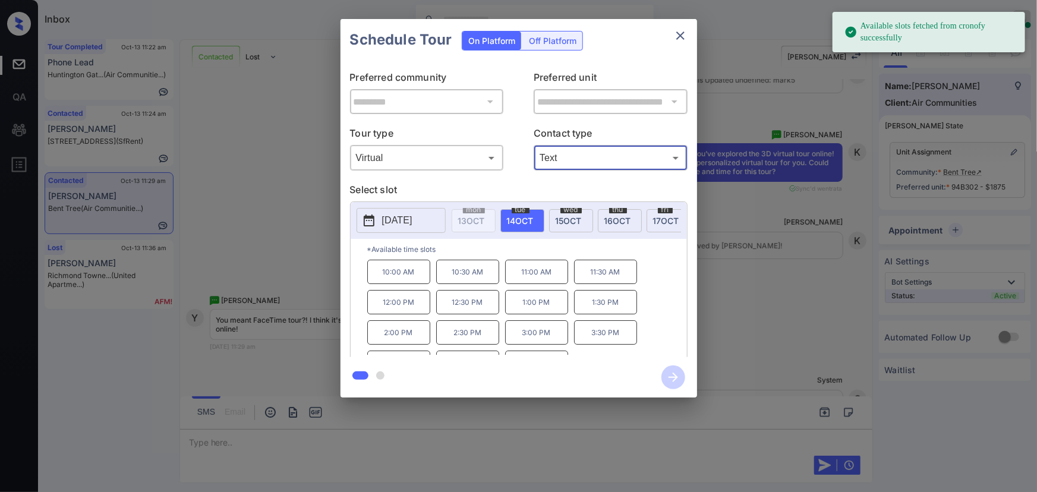
drag, startPoint x: 763, startPoint y: 253, endPoint x: 781, endPoint y: 246, distance: 19.2
click at [781, 246] on div "**********" at bounding box center [518, 208] width 1037 height 417
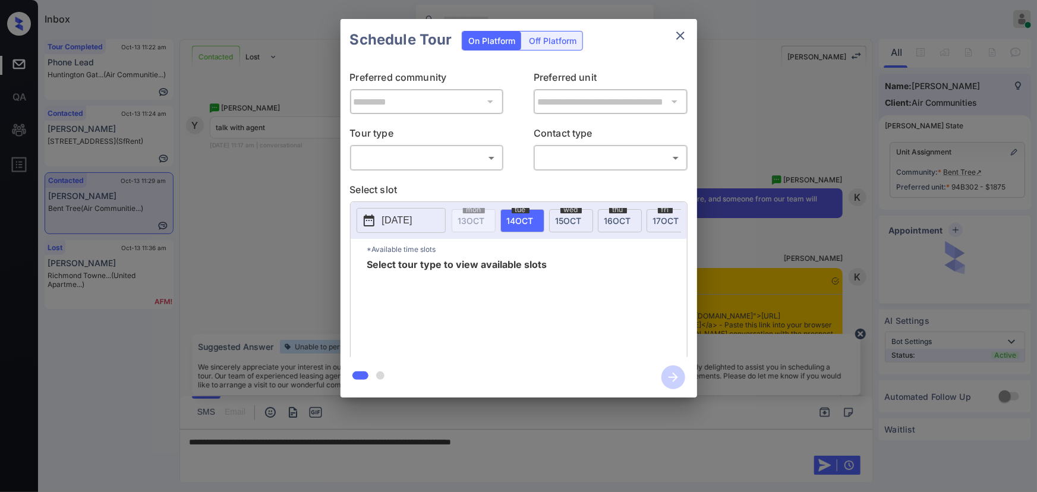
scroll to position [1986, 0]
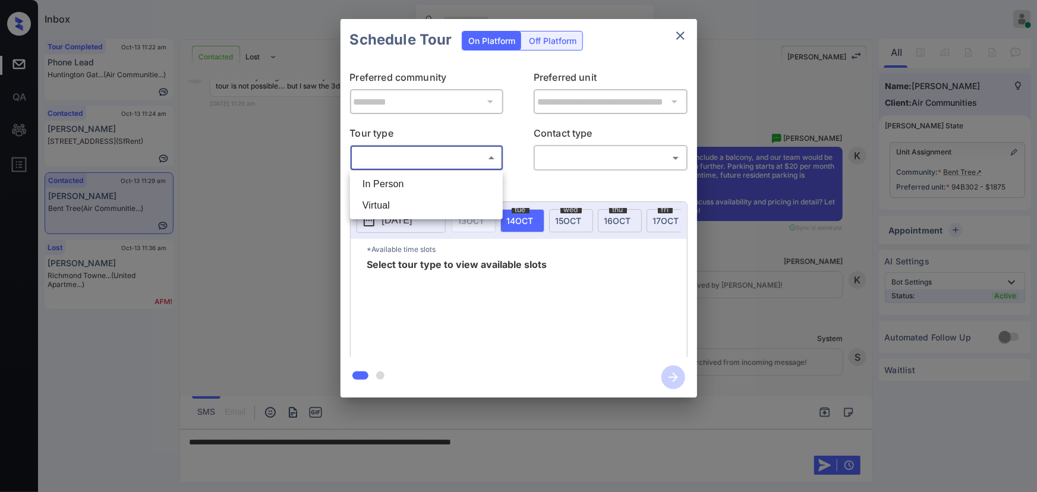
click at [419, 163] on body "Inbox Kenneth Umali Online Set yourself offline Set yourself on break Profile S…" at bounding box center [518, 246] width 1037 height 492
click at [393, 202] on li "Virtual" at bounding box center [426, 205] width 147 height 21
type input "*******"
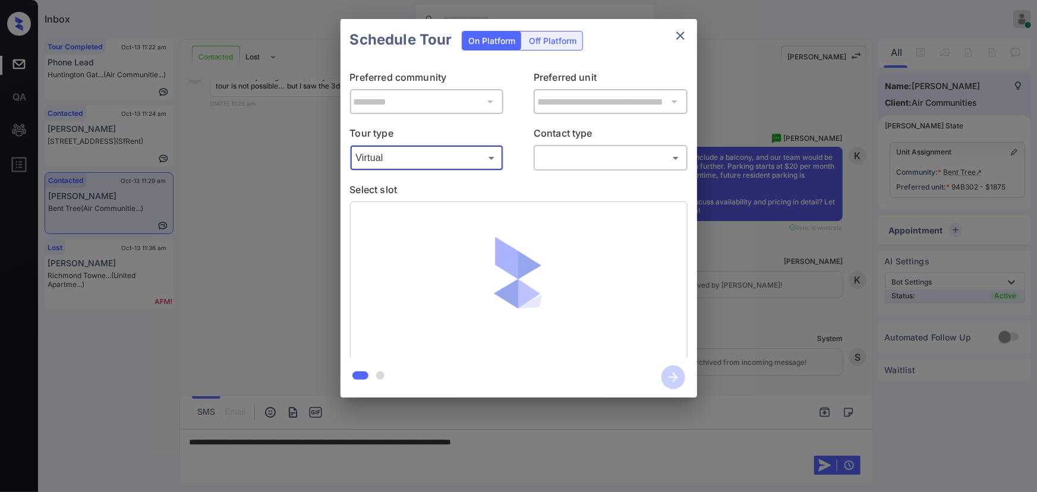
click at [556, 158] on body "Inbox Kenneth Umali Online Set yourself offline Set yourself on break Profile S…" at bounding box center [518, 246] width 1037 height 492
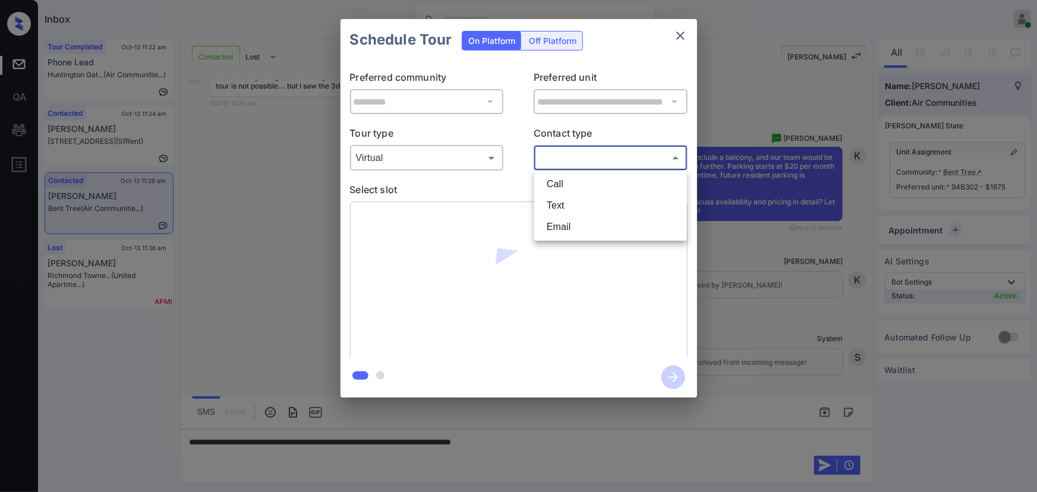
click at [567, 207] on li "Text" at bounding box center [610, 205] width 147 height 21
type input "****"
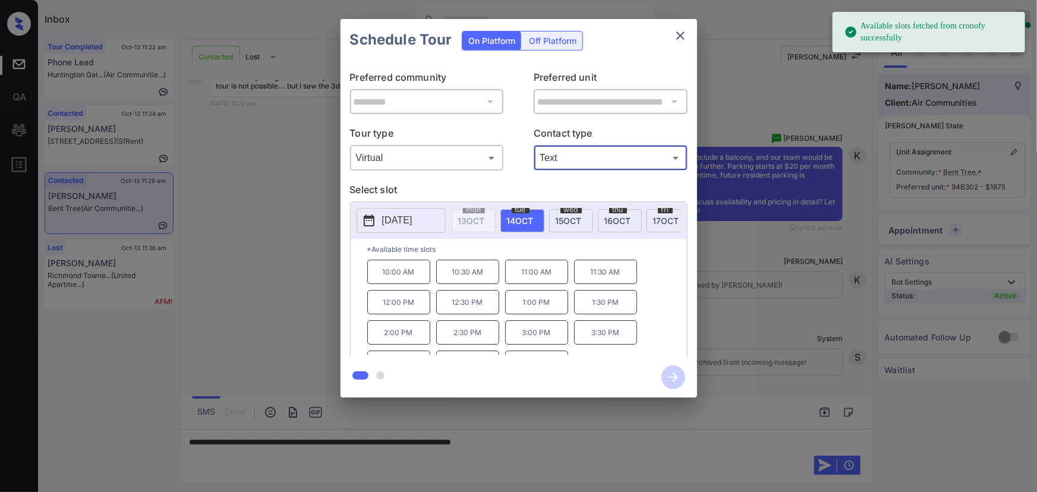
click at [521, 222] on span "14 OCT" at bounding box center [520, 221] width 27 height 10
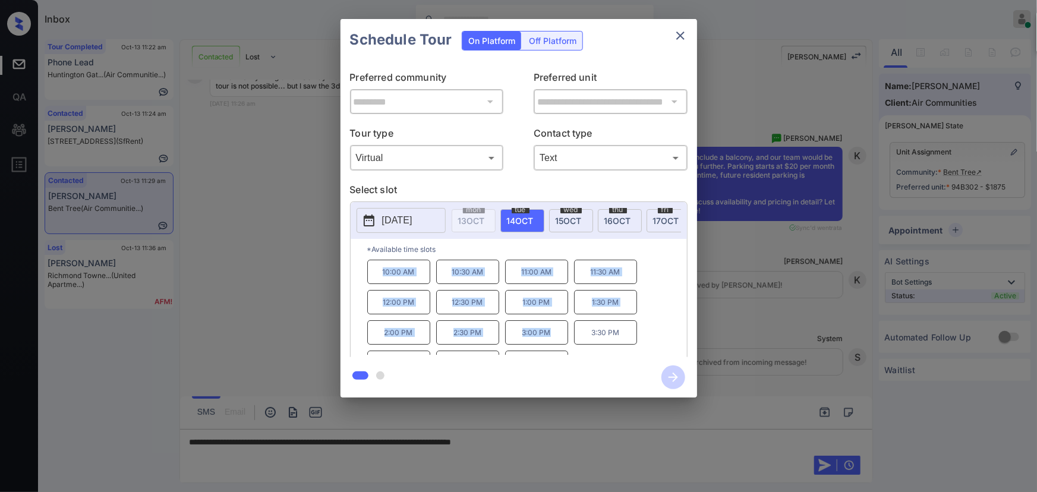
copy div "10:00 AM 10:30 AM 11:00 AM 11:30 AM 12:00 PM 12:30 PM 1:00 PM 1:30 PM 2:00 PM 2…"
drag, startPoint x: 554, startPoint y: 335, endPoint x: 380, endPoint y: 279, distance: 183.1
click at [380, 279] on div "10:00 AM 10:30 AM 11:00 AM 11:30 AM 12:00 PM 12:30 PM 1:00 PM 1:30 PM 2:00 PM 2…" at bounding box center [527, 307] width 320 height 95
click at [558, 440] on div at bounding box center [518, 246] width 1037 height 492
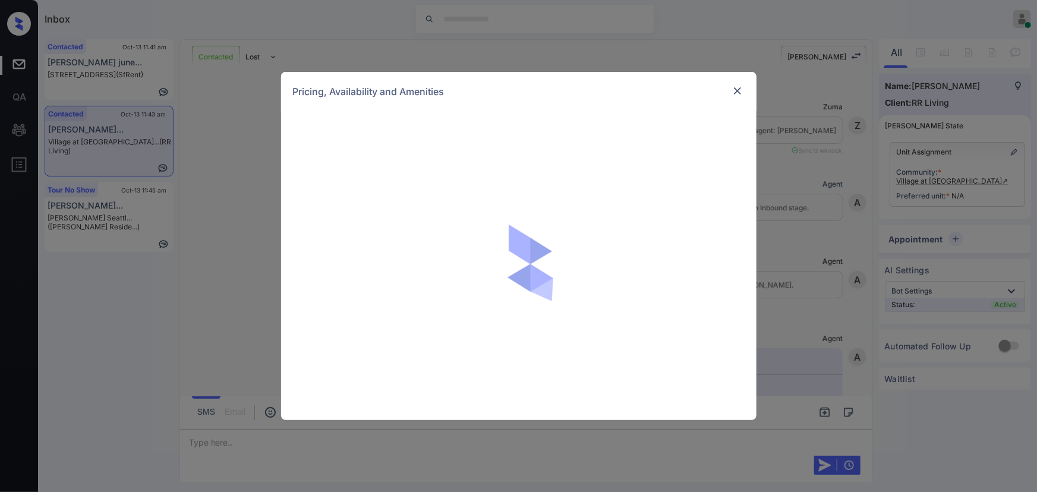
scroll to position [571, 0]
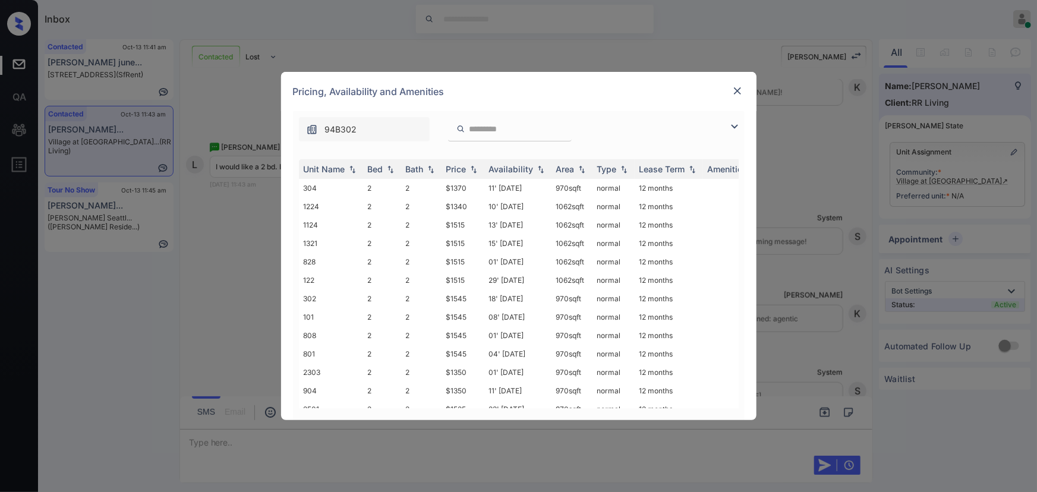
click at [731, 124] on img at bounding box center [735, 126] width 14 height 14
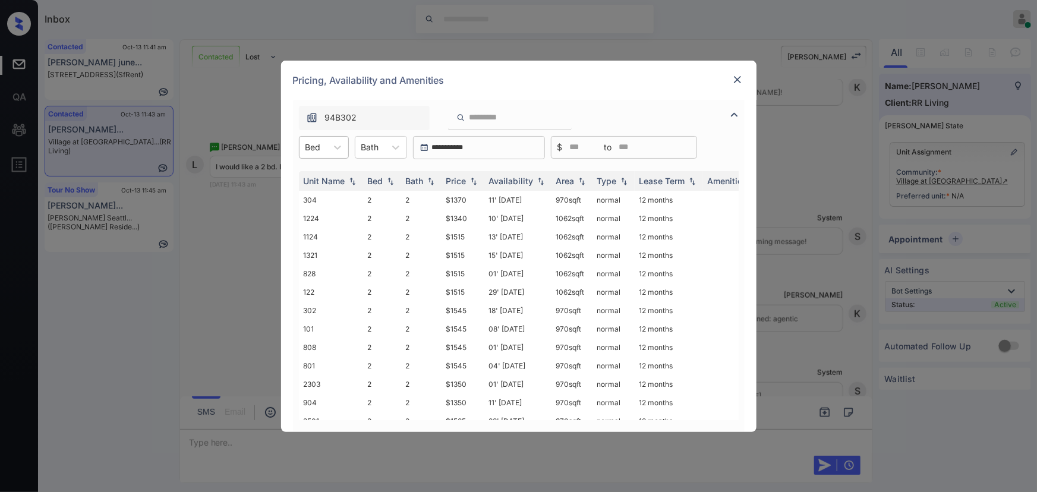
click at [314, 148] on div at bounding box center [313, 147] width 15 height 12
click at [316, 178] on div "2" at bounding box center [324, 176] width 50 height 21
click at [400, 146] on icon at bounding box center [403, 148] width 7 height 4
click at [384, 180] on div "2" at bounding box center [389, 176] width 52 height 21
click at [482, 181] on th "Price" at bounding box center [463, 181] width 43 height 20
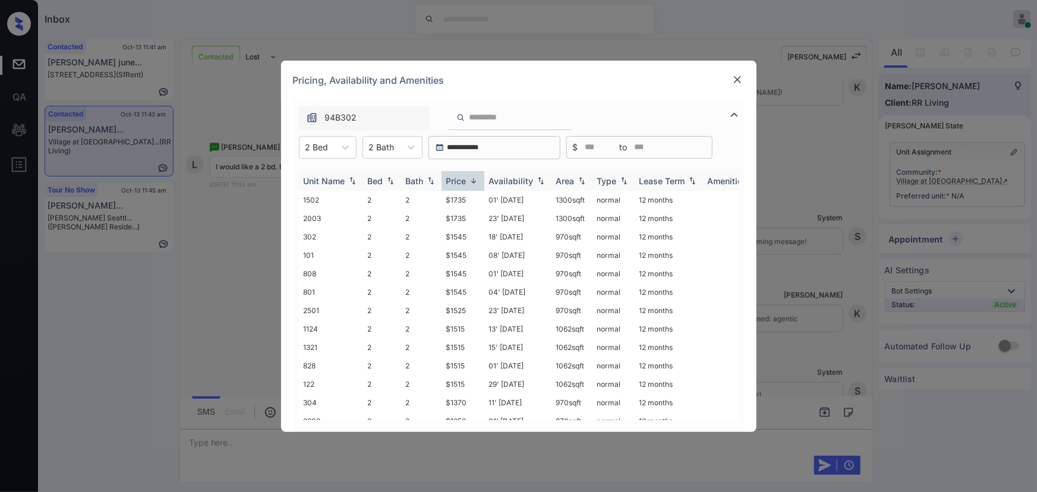
click at [476, 180] on img at bounding box center [474, 181] width 12 height 9
click at [473, 202] on td "$1340" at bounding box center [463, 200] width 43 height 18
copy td "062 sqft"
drag, startPoint x: 576, startPoint y: 197, endPoint x: 556, endPoint y: 197, distance: 19.6
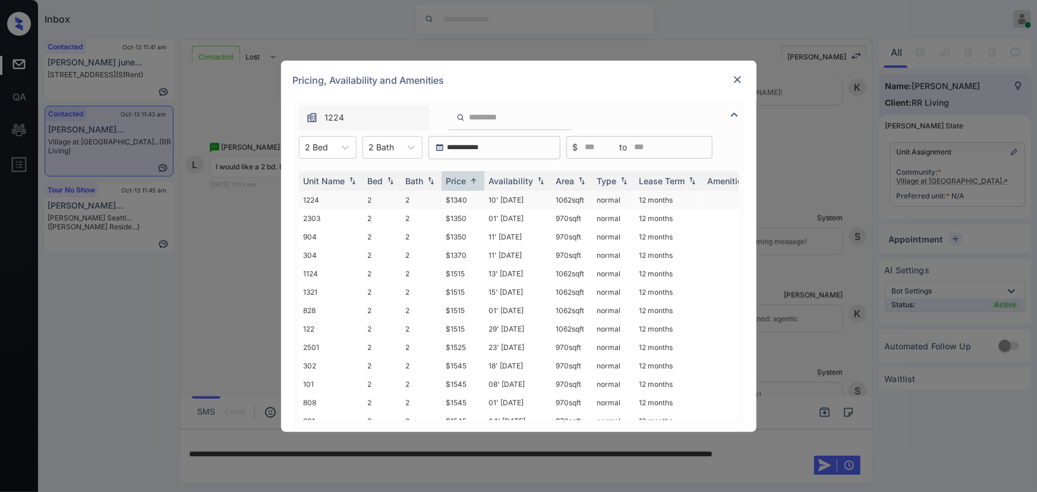
click at [556, 197] on td "1062 sqft" at bounding box center [572, 200] width 41 height 18
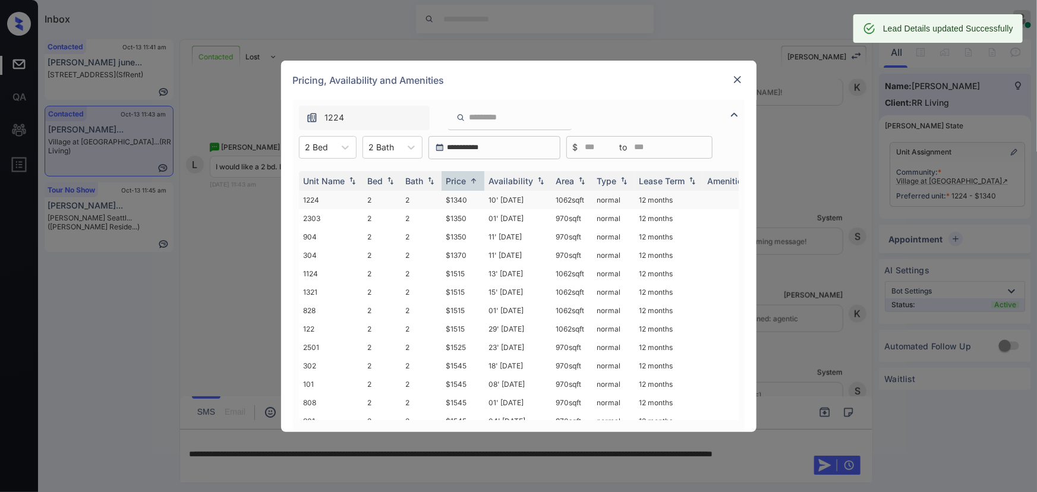
click at [564, 200] on td "1062 sqft" at bounding box center [572, 200] width 41 height 18
copy td "1062 sqft"
drag, startPoint x: 587, startPoint y: 196, endPoint x: 550, endPoint y: 199, distance: 37.6
click at [552, 199] on td "1062 sqft" at bounding box center [572, 200] width 41 height 18
click at [735, 79] on img at bounding box center [738, 80] width 12 height 12
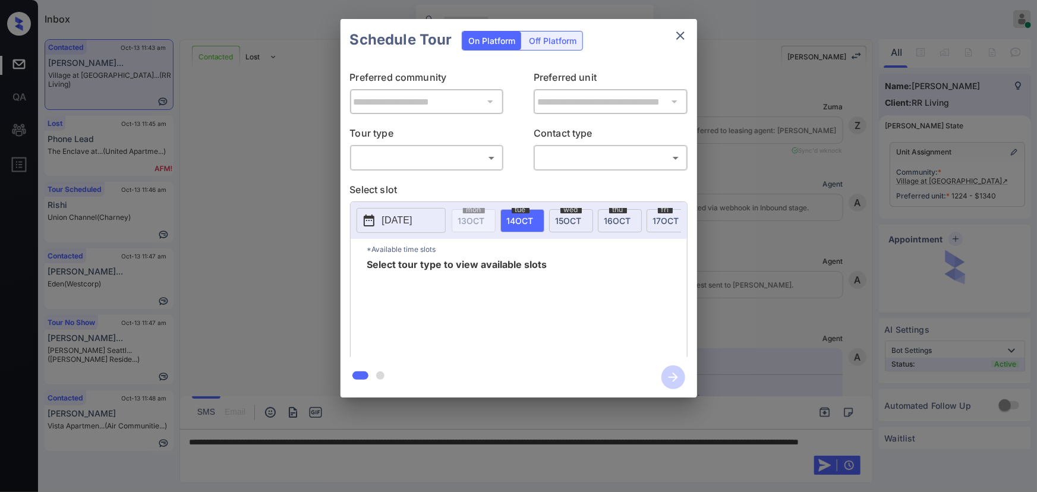
scroll to position [571, 0]
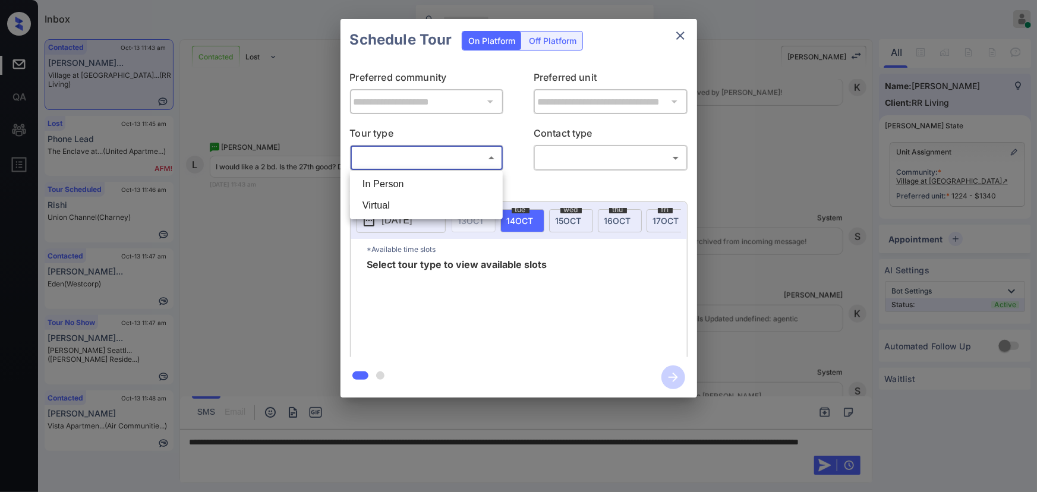
click at [399, 163] on body "Inbox Kenneth Umali Online Set yourself offline Set yourself on break Profile S…" at bounding box center [518, 246] width 1037 height 492
click at [393, 190] on li "In Person" at bounding box center [426, 184] width 147 height 21
type input "********"
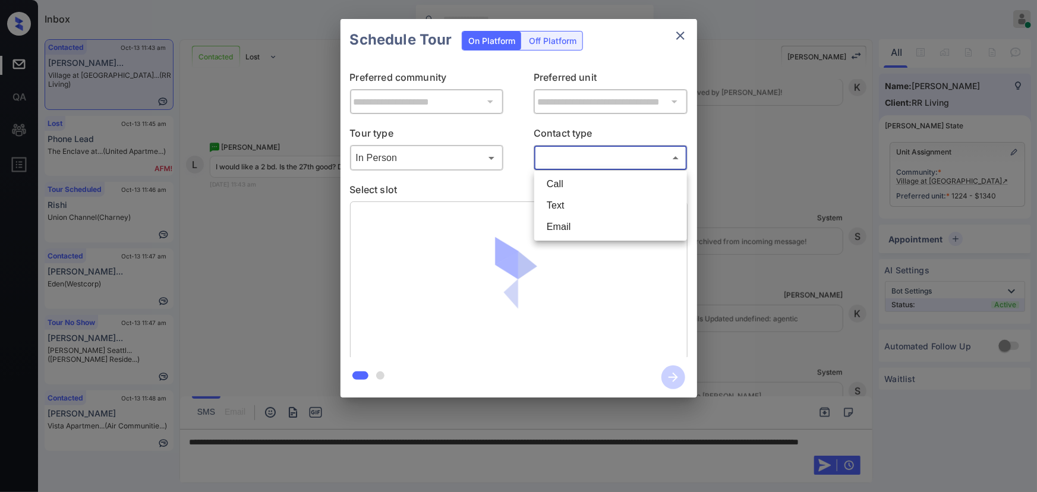
click at [578, 162] on body "Inbox Kenneth Umali Online Set yourself offline Set yourself on break Profile S…" at bounding box center [518, 246] width 1037 height 492
click at [554, 211] on li "Text" at bounding box center [610, 205] width 147 height 21
type input "****"
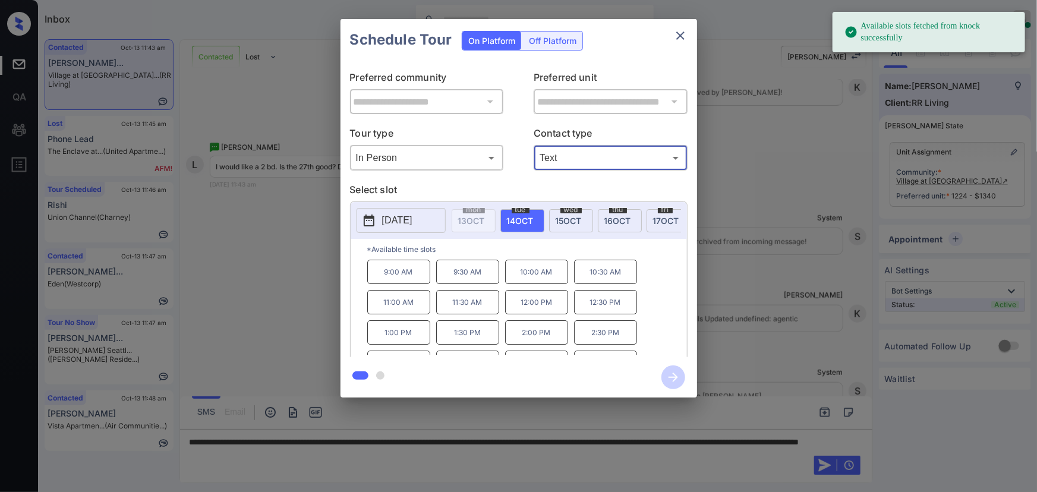
click at [413, 220] on p "[DATE]" at bounding box center [397, 220] width 30 height 14
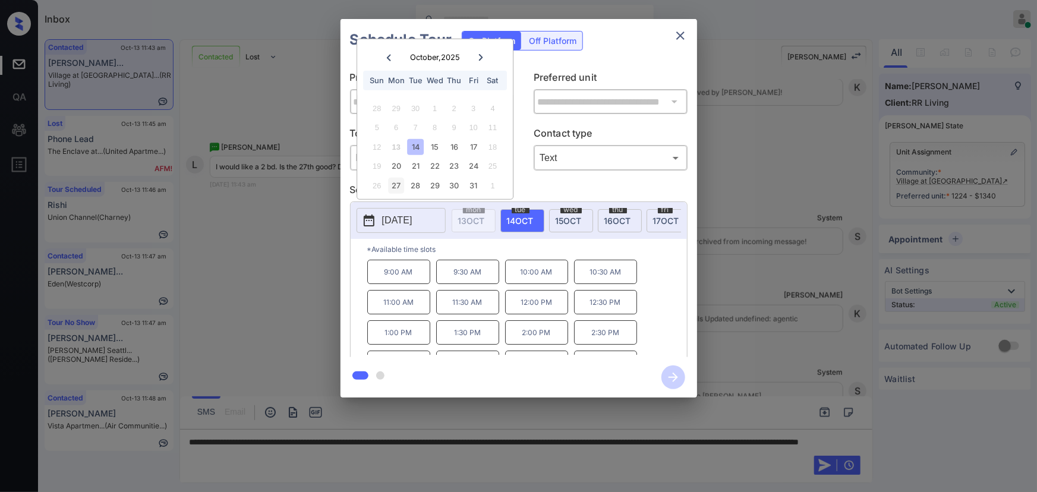
click at [392, 184] on div "27" at bounding box center [396, 186] width 16 height 16
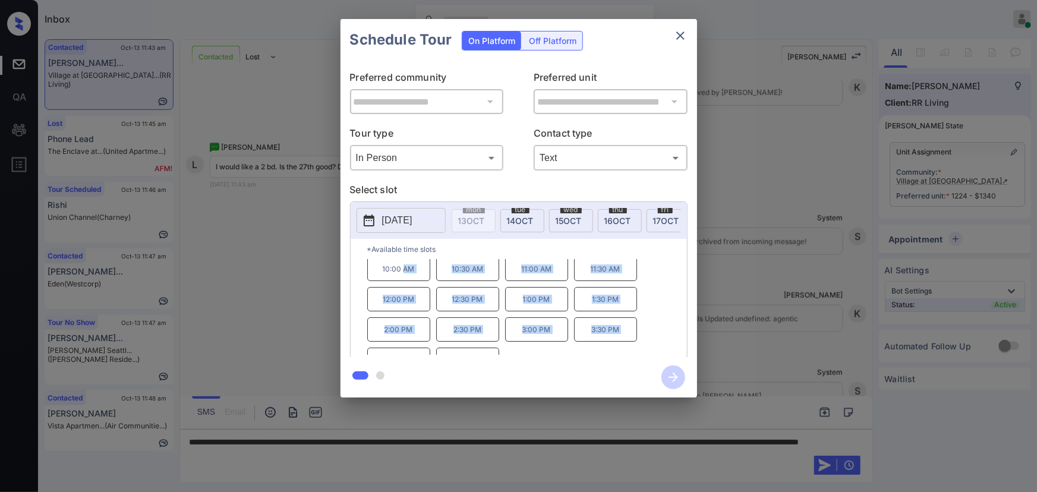
scroll to position [0, 0]
drag, startPoint x: 416, startPoint y: 351, endPoint x: 379, endPoint y: 278, distance: 81.6
click at [379, 278] on div "10:00 AM 10:30 AM 11:00 AM 11:30 AM 12:00 PM 12:30 PM 1:00 PM 1:30 PM 2:00 PM 2…" at bounding box center [527, 307] width 320 height 95
copy div "10:00 AM 10:30 AM 11:00 AM 11:30 AM 12:00 PM 12:30 PM 1:00 PM 1:30 PM 2:00 PM 2…"
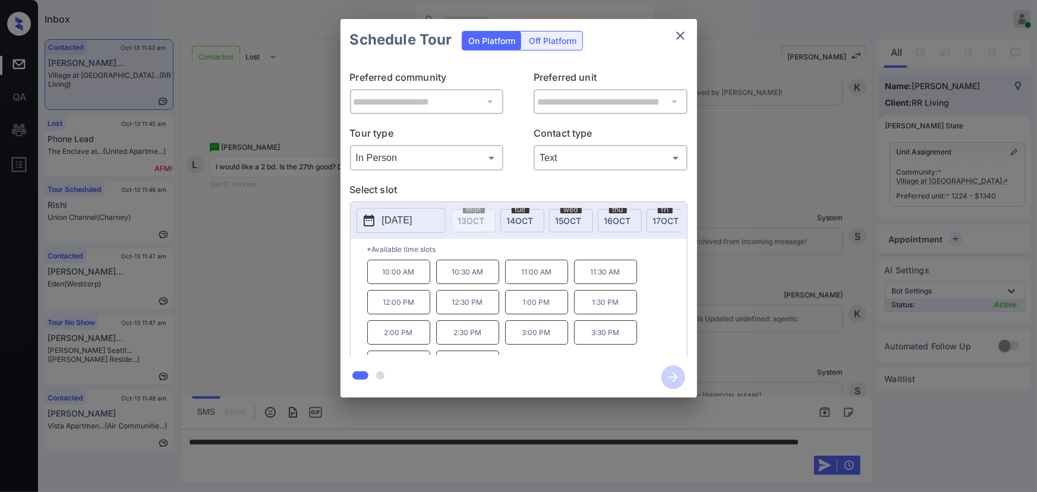
click at [366, 458] on div at bounding box center [518, 246] width 1037 height 492
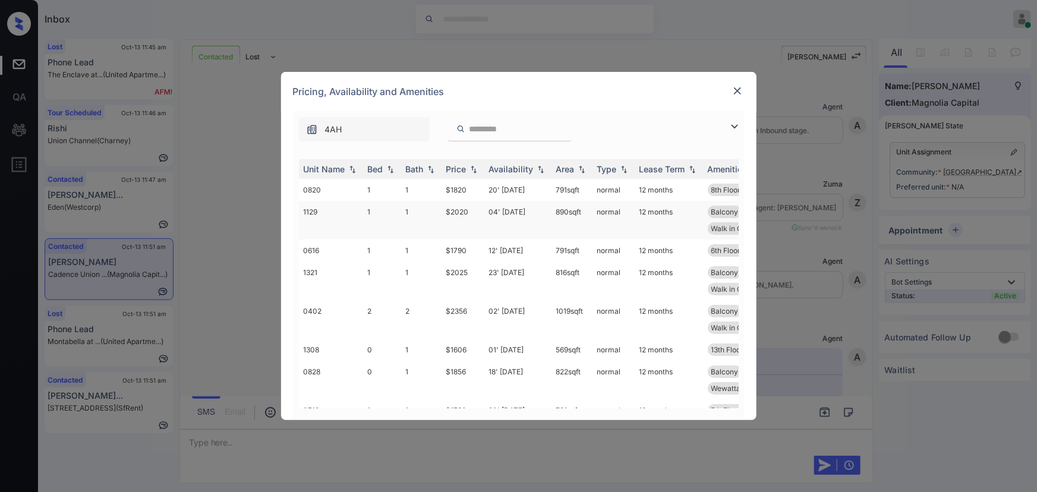
scroll to position [345, 0]
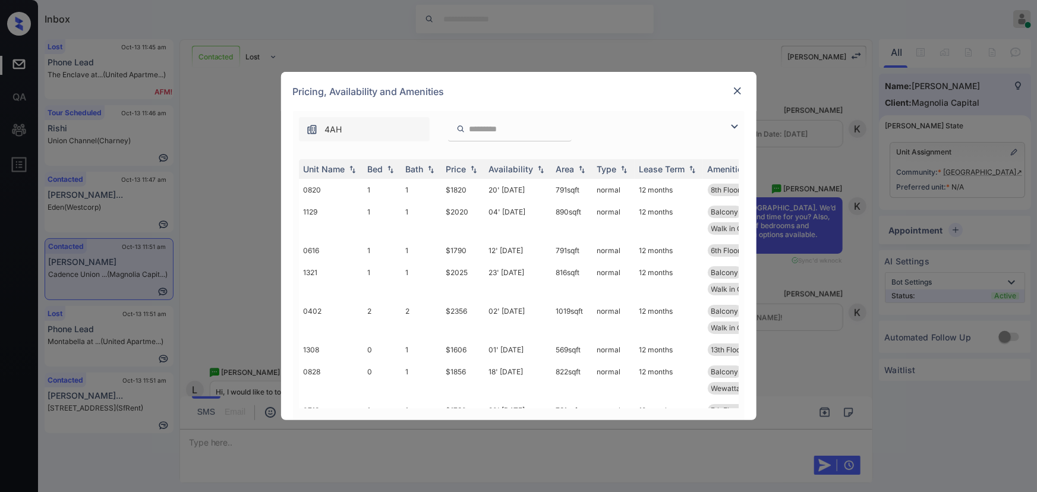
click at [737, 127] on img at bounding box center [735, 126] width 14 height 14
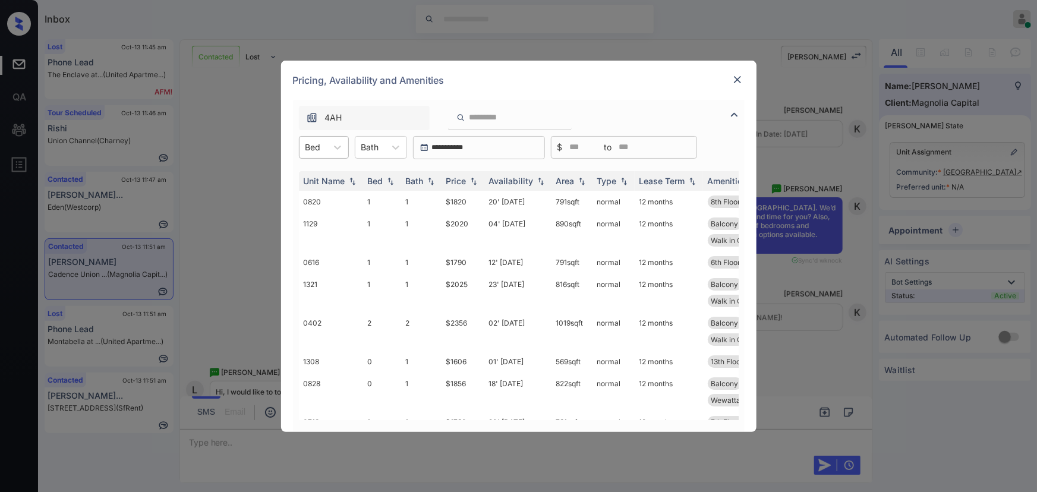
click at [326, 144] on div "Bed" at bounding box center [313, 147] width 27 height 17
click at [325, 183] on div "0" at bounding box center [324, 176] width 50 height 21
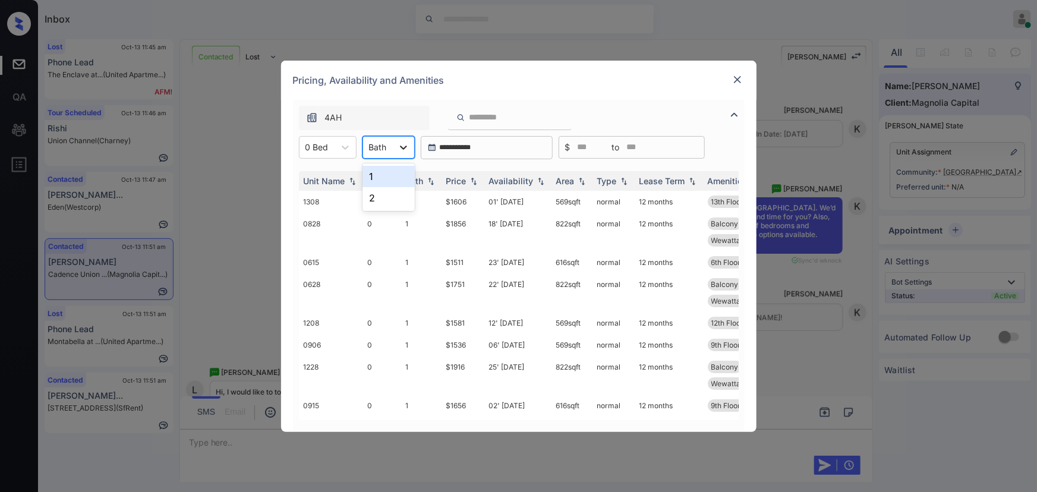
click at [404, 143] on icon at bounding box center [404, 147] width 12 height 12
click at [384, 180] on div "1" at bounding box center [389, 176] width 52 height 21
click at [477, 184] on img at bounding box center [474, 181] width 12 height 8
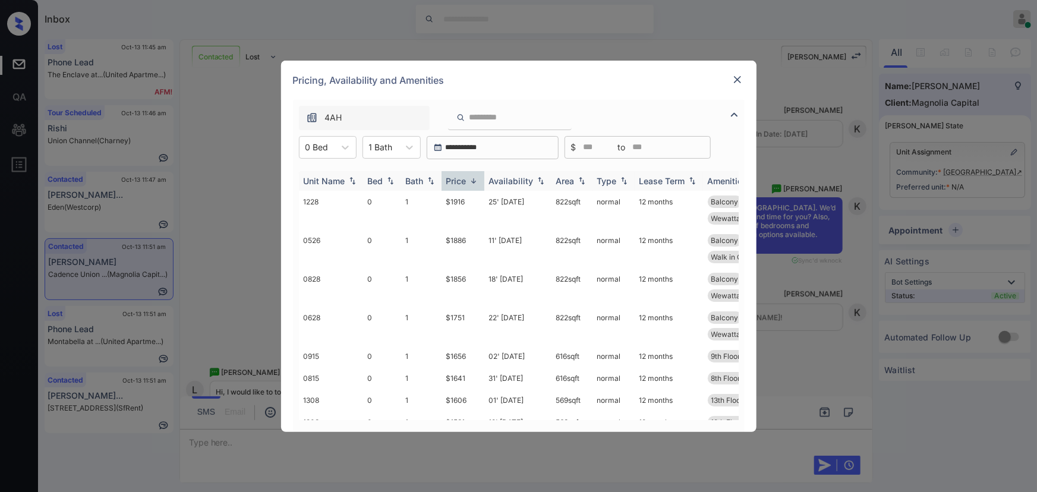
click at [477, 184] on img at bounding box center [474, 181] width 12 height 9
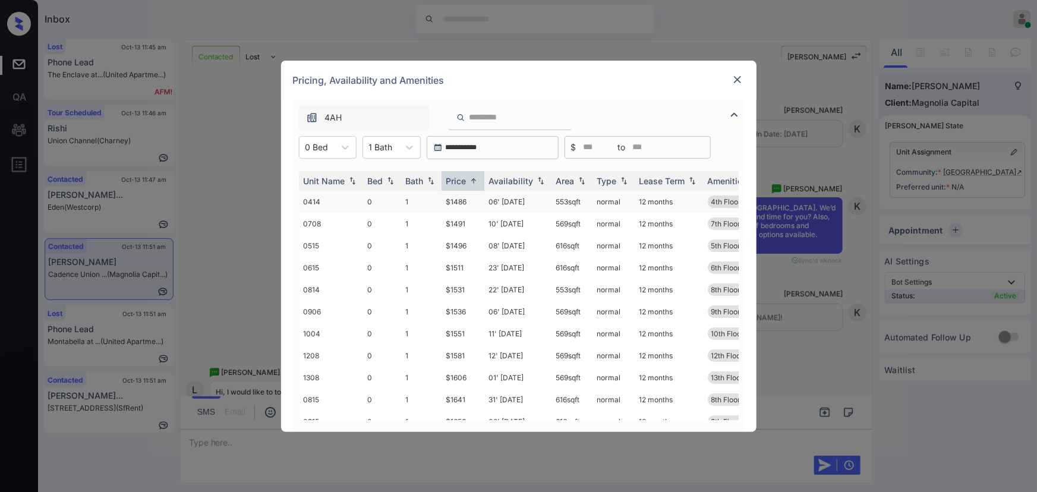
click at [473, 199] on td "$1486" at bounding box center [463, 202] width 43 height 22
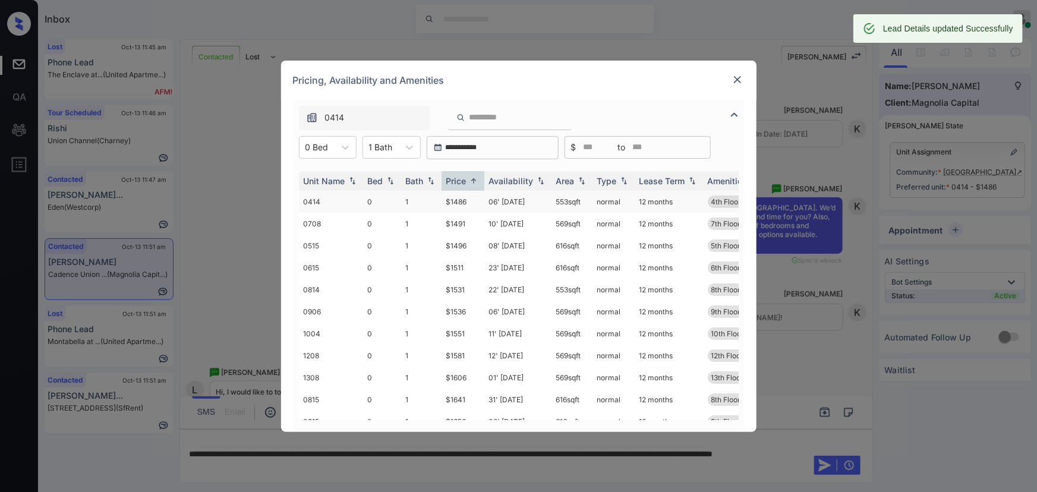
copy td "3 sqft"
copy td "553 sqft"
drag, startPoint x: 583, startPoint y: 202, endPoint x: 555, endPoint y: 203, distance: 28.6
click at [555, 203] on td "553 sqft" at bounding box center [572, 202] width 41 height 22
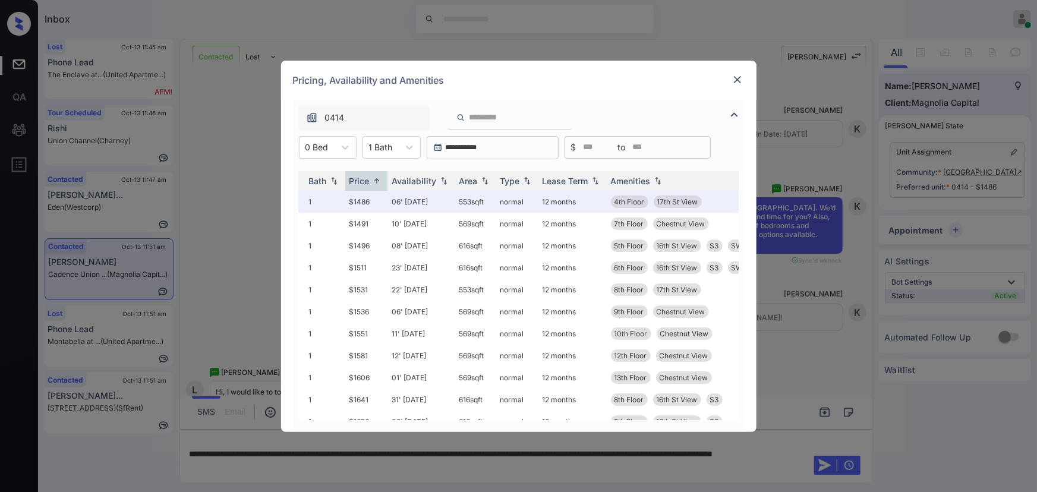
scroll to position [0, 99]
click at [740, 81] on img at bounding box center [738, 80] width 12 height 12
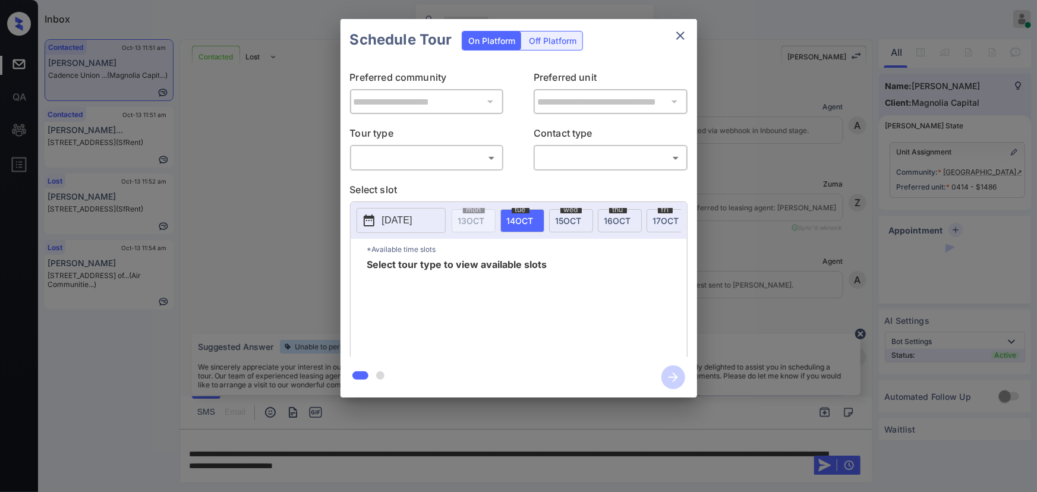
scroll to position [711, 0]
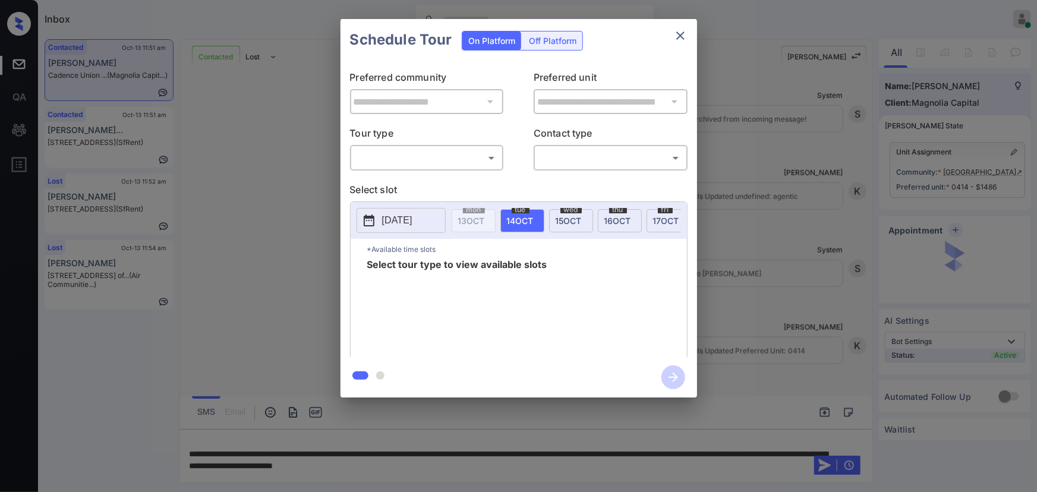
click at [394, 164] on body "Inbox [PERSON_NAME] Online Set yourself offline Set yourself on break Profile S…" at bounding box center [518, 246] width 1037 height 492
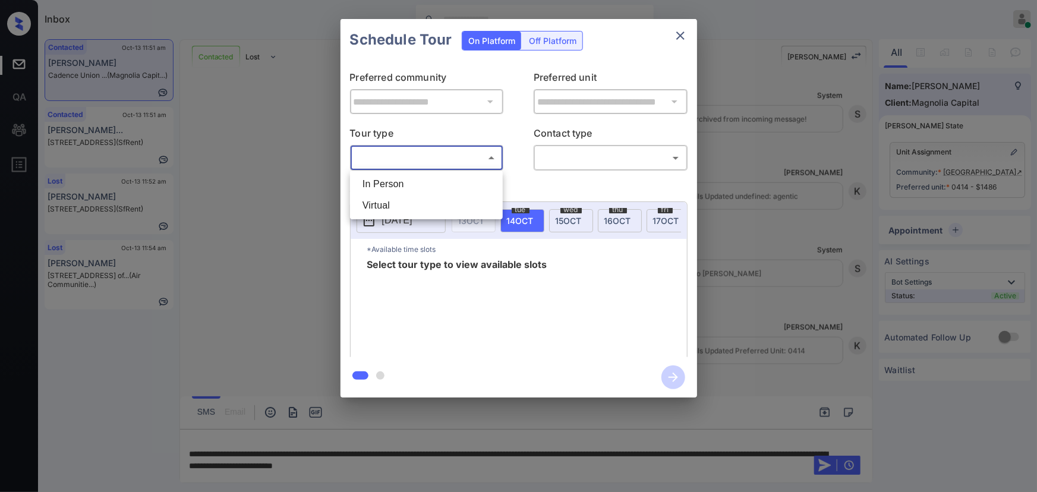
click at [391, 181] on li "In Person" at bounding box center [426, 184] width 147 height 21
type input "********"
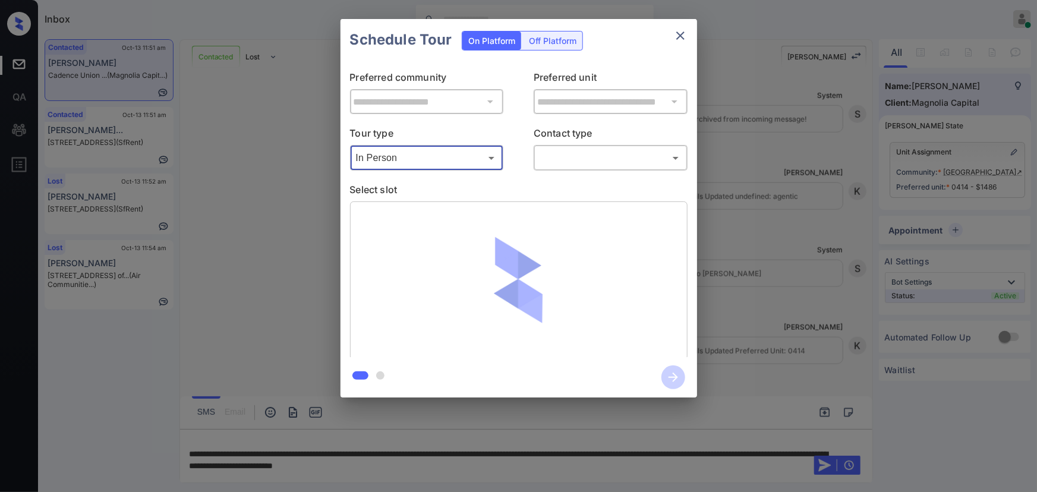
click at [567, 168] on div "​ ​" at bounding box center [611, 158] width 154 height 26
click at [562, 161] on body "Inbox [PERSON_NAME] Online Set yourself offline Set yourself on break Profile S…" at bounding box center [518, 246] width 1037 height 492
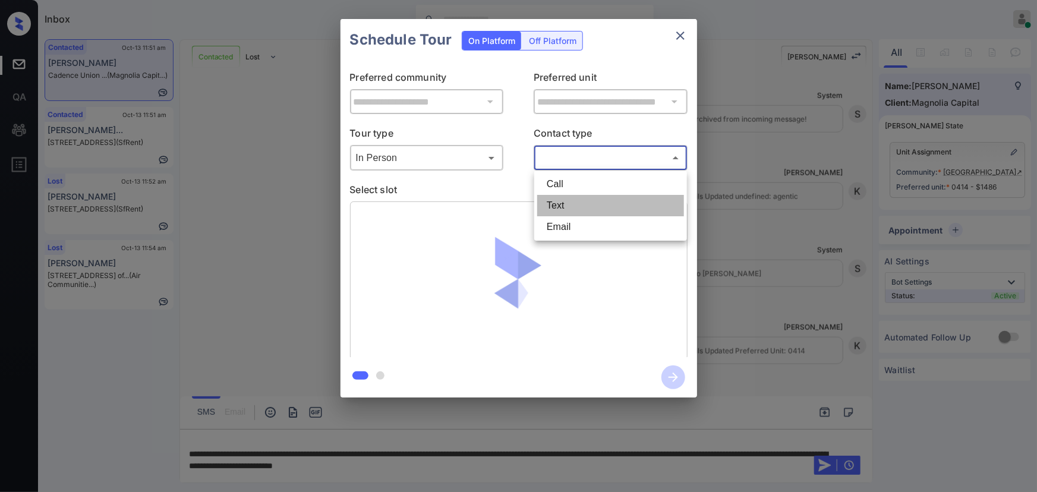
drag, startPoint x: 555, startPoint y: 204, endPoint x: 552, endPoint y: 210, distance: 6.4
click at [555, 203] on li "Text" at bounding box center [610, 205] width 147 height 21
type input "****"
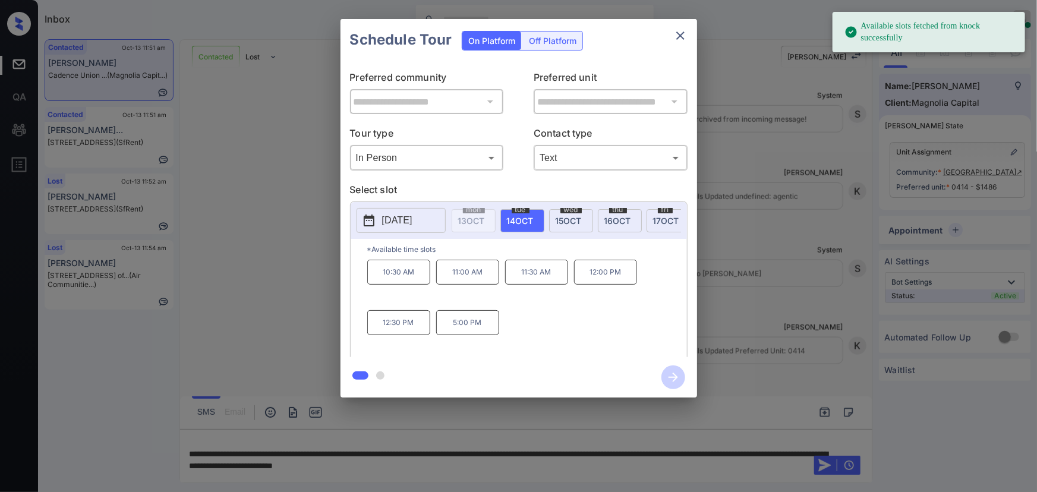
click at [517, 223] on span "[DATE]" at bounding box center [520, 221] width 27 height 10
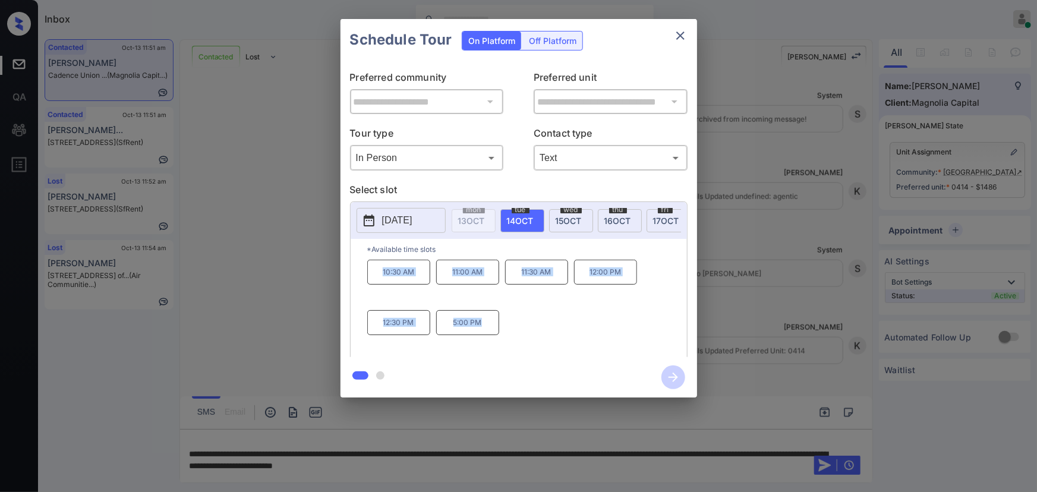
copy div "10:30 AM 11:00 AM 11:30 AM 12:00 PM 12:30 PM 5:00 PM"
drag, startPoint x: 486, startPoint y: 332, endPoint x: 382, endPoint y: 279, distance: 115.9
click at [382, 279] on div "10:30 AM 11:00 AM 11:30 AM 12:00 PM 12:30 PM 5:00 PM" at bounding box center [527, 307] width 320 height 95
click at [525, 466] on div at bounding box center [518, 246] width 1037 height 492
